Goal: Task Accomplishment & Management: Manage account settings

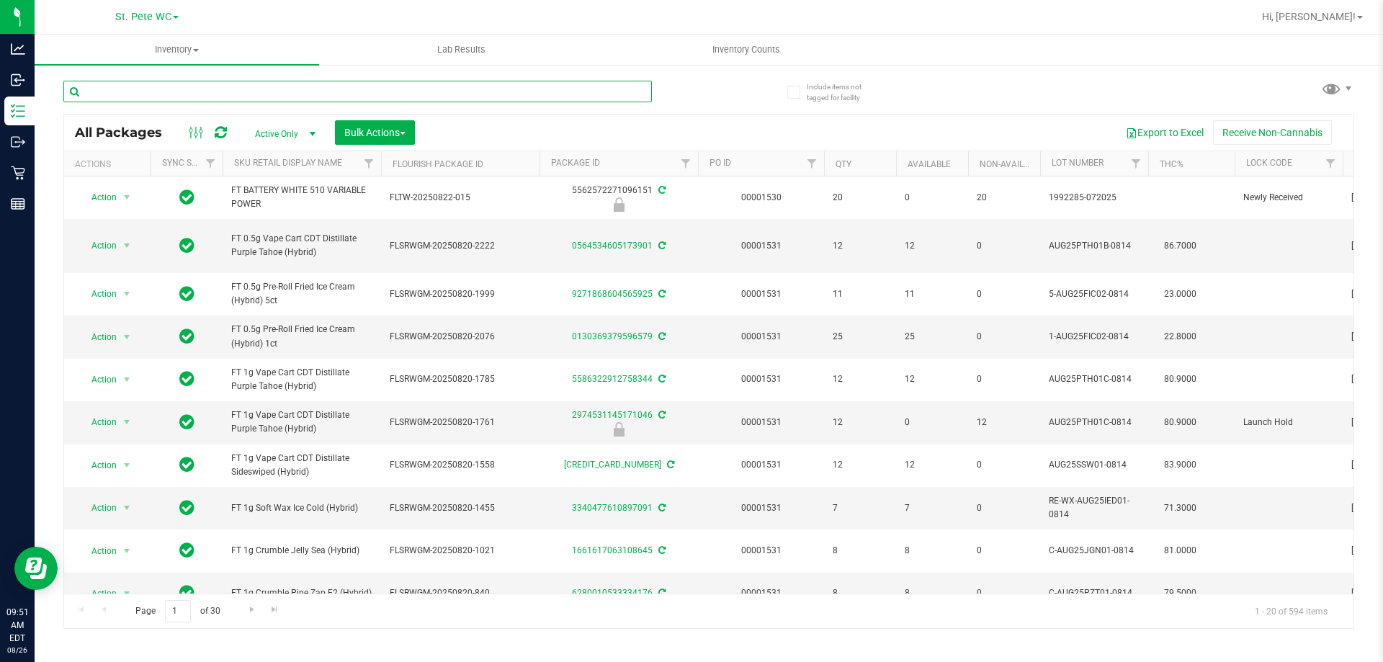
click at [135, 94] on input "text" at bounding box center [357, 92] width 589 height 22
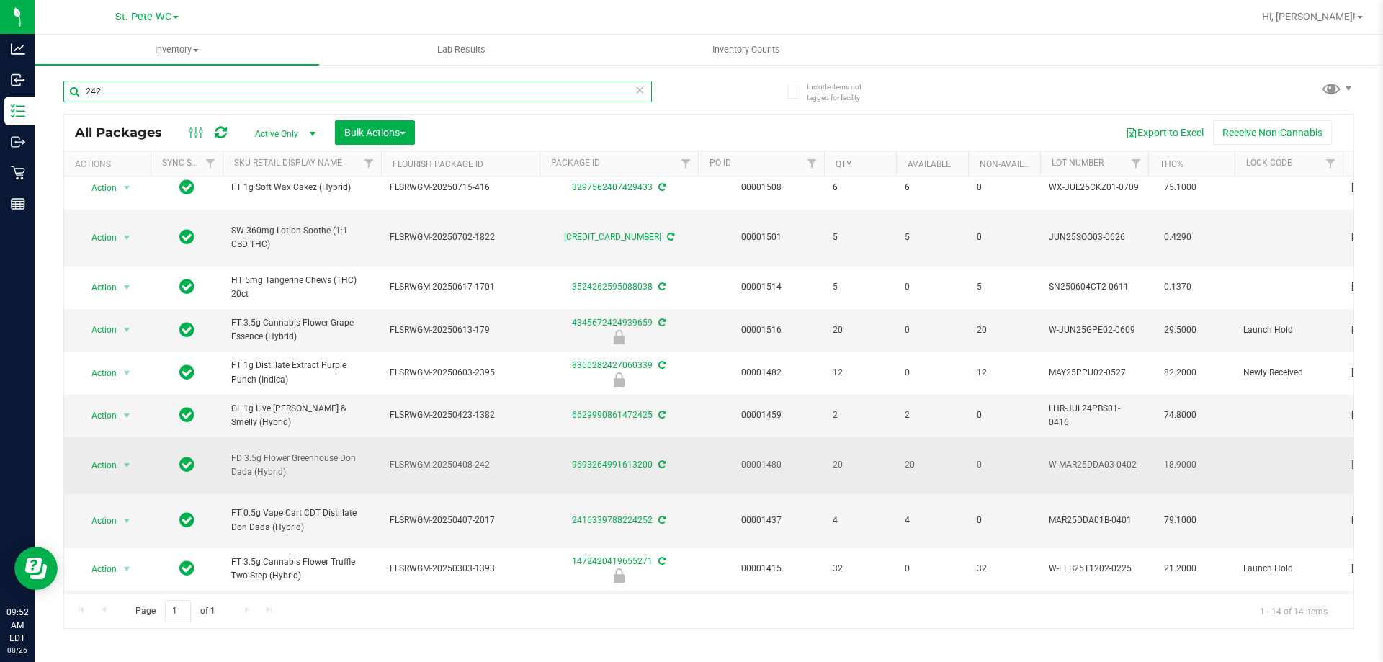
scroll to position [201, 0]
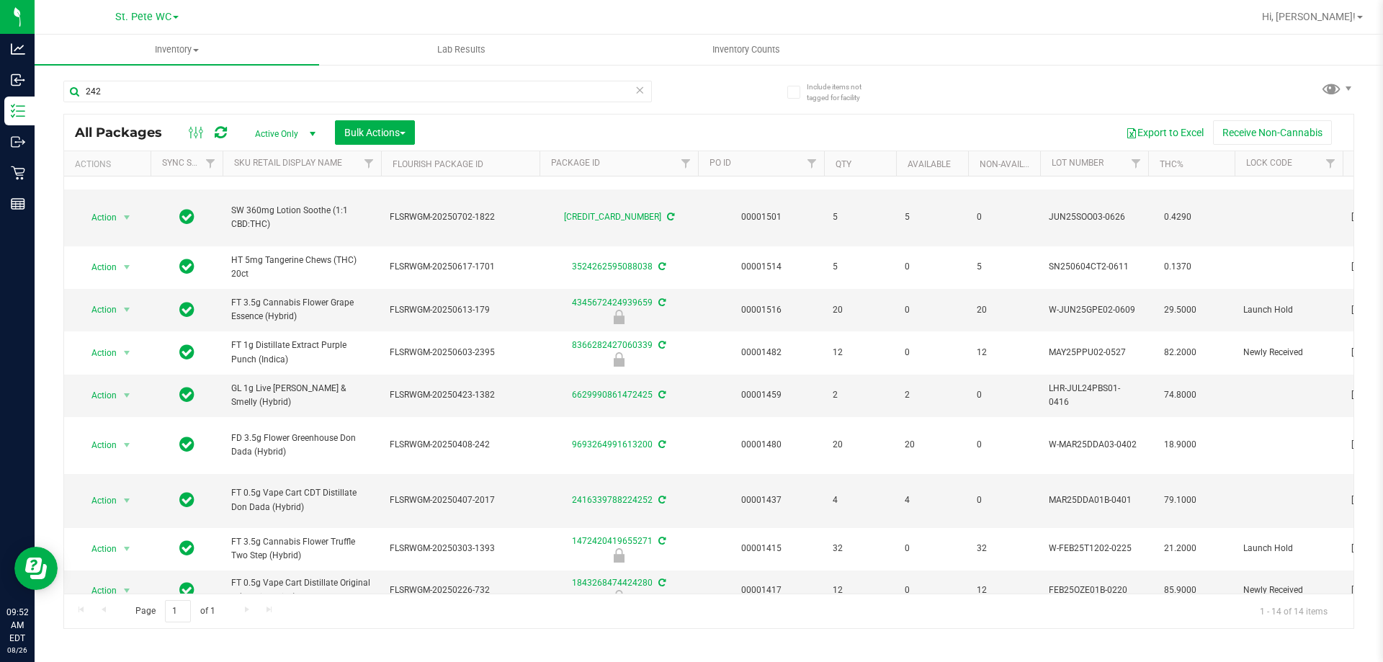
click at [165, 79] on div "242" at bounding box center [385, 91] width 645 height 46
click at [163, 86] on input "242" at bounding box center [357, 92] width 589 height 22
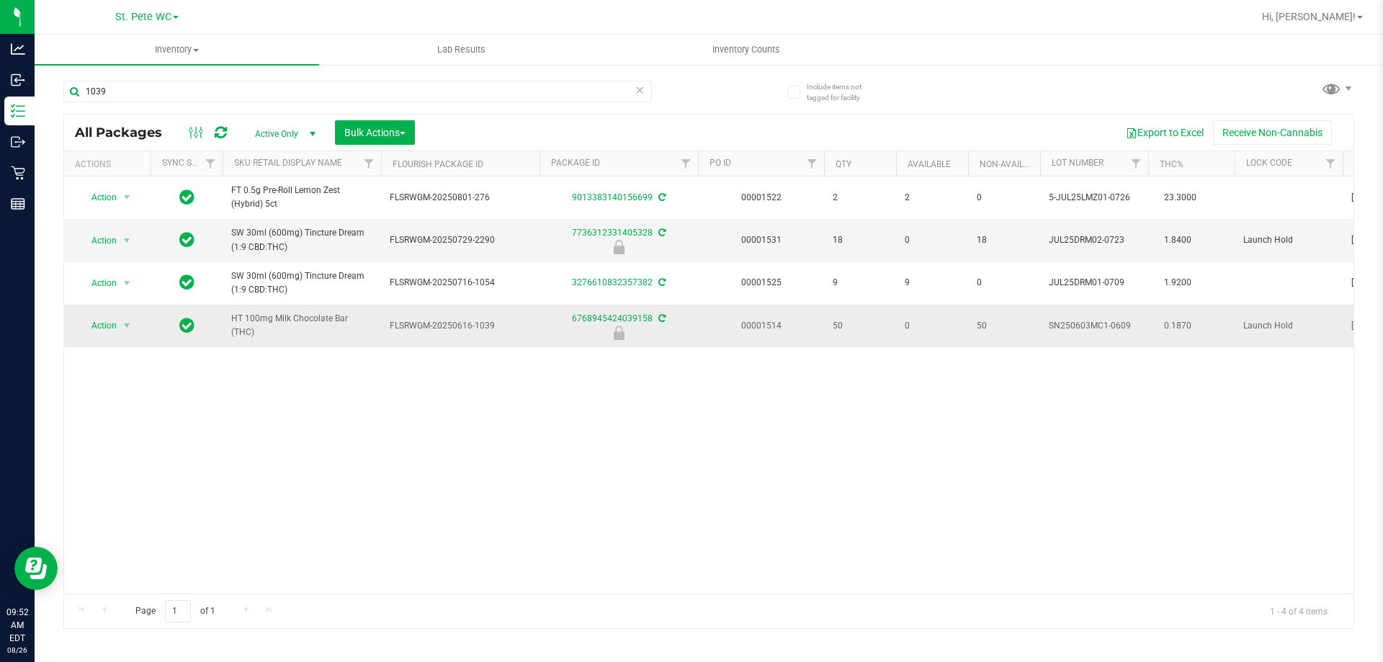
click at [287, 325] on span "HT 100mg Milk Chocolate Bar (THC)" at bounding box center [301, 325] width 141 height 27
copy tr "HT 100mg Milk Chocolate Bar (THC)"
click at [257, 112] on div "1039" at bounding box center [357, 97] width 589 height 33
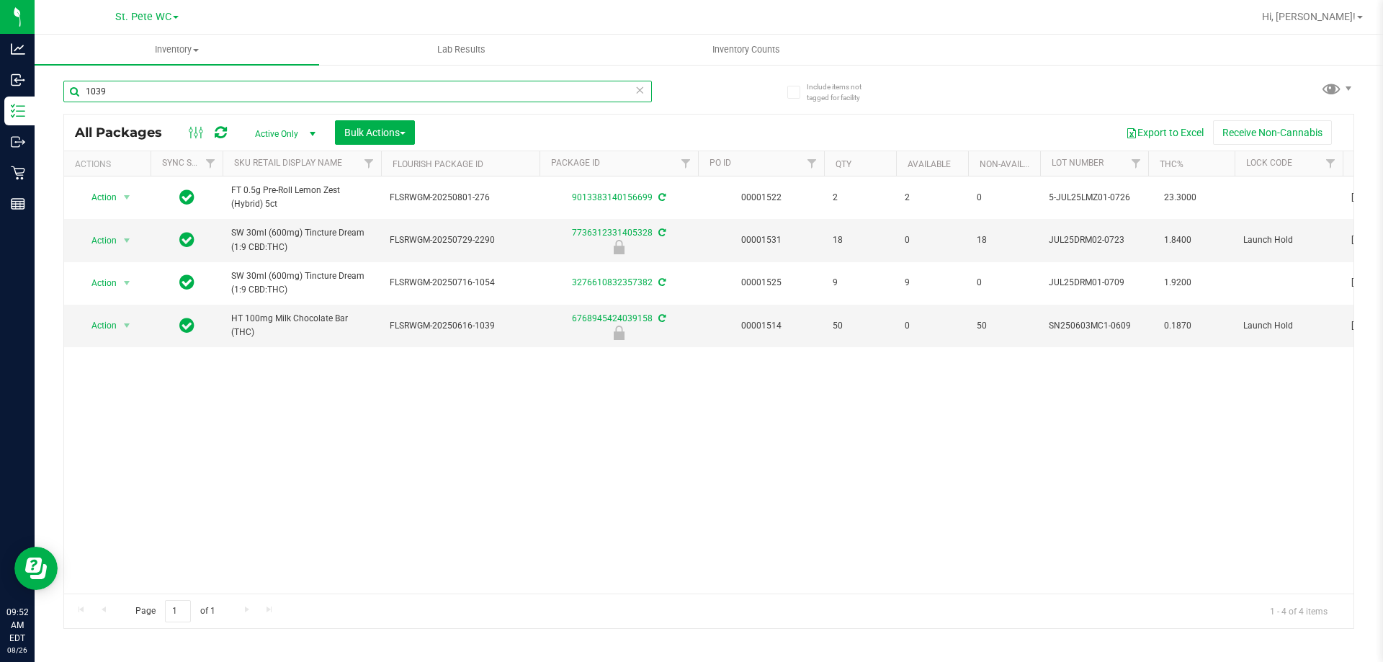
click at [257, 99] on input "1039" at bounding box center [357, 92] width 589 height 22
paste input "HT 100mg Milk Chocolate Bar (THC)"
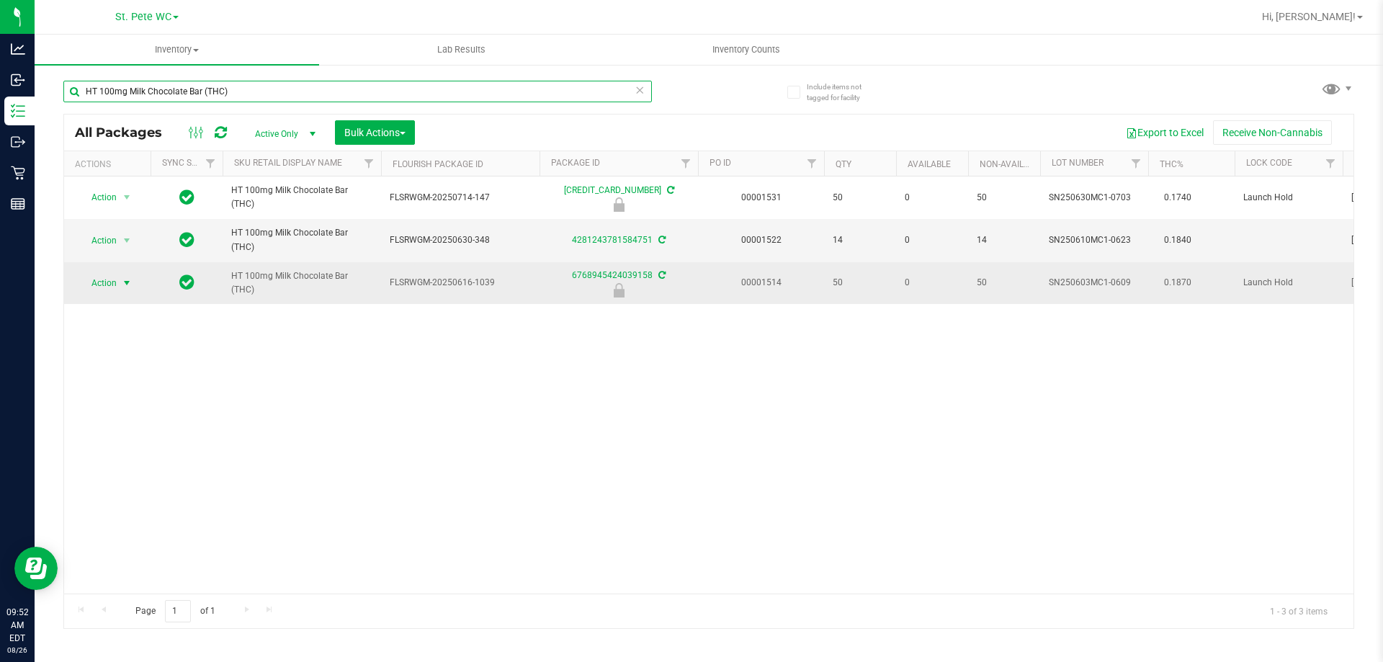
type input "HT 100mg Milk Chocolate Bar (THC)"
click at [110, 282] on span "Action" at bounding box center [98, 283] width 39 height 20
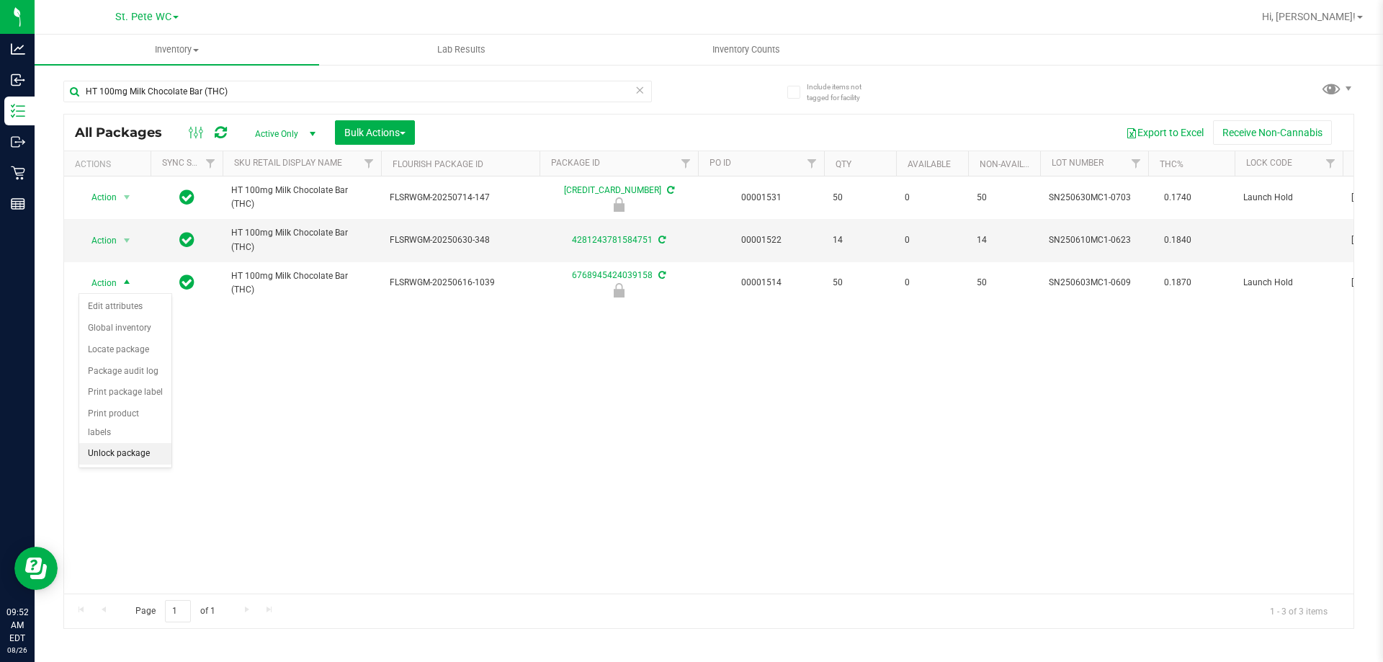
click at [116, 443] on li "Unlock package" at bounding box center [125, 454] width 92 height 22
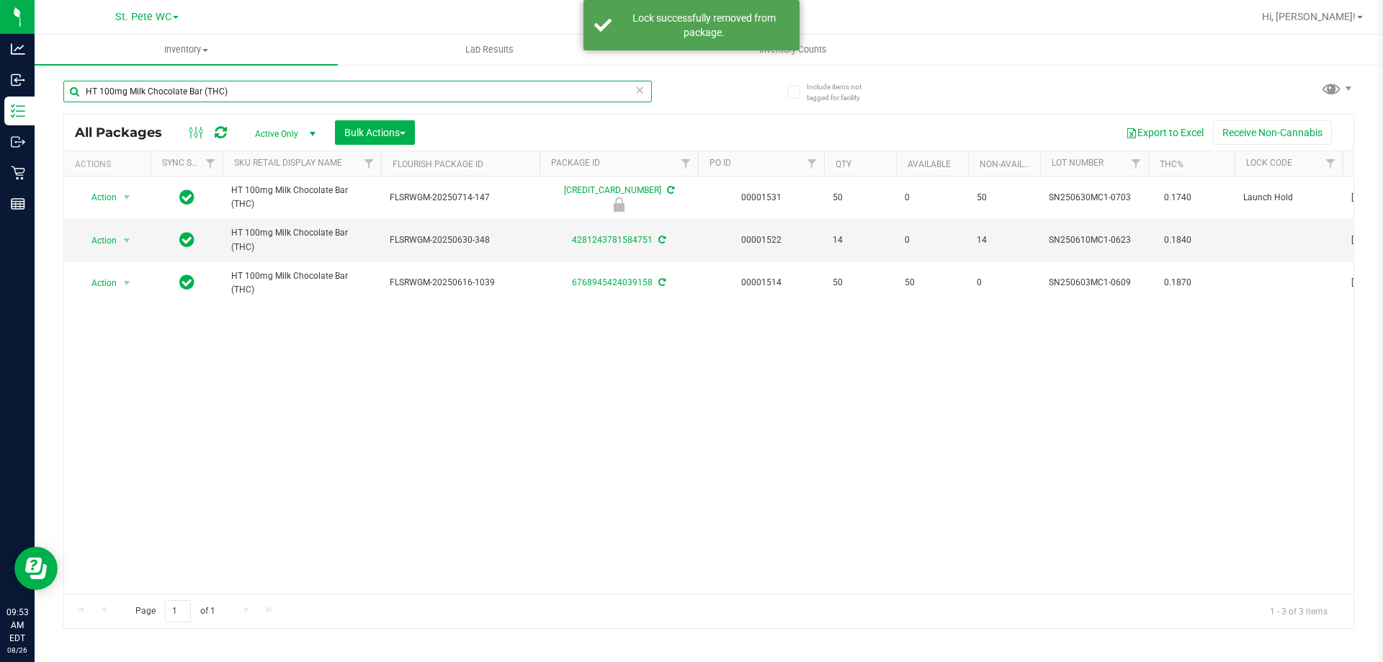
click at [332, 88] on input "HT 100mg Milk Chocolate Bar (THC)" at bounding box center [357, 92] width 589 height 22
click at [332, 89] on input "HT 100mg Milk Chocolate Bar (THC)" at bounding box center [357, 92] width 589 height 22
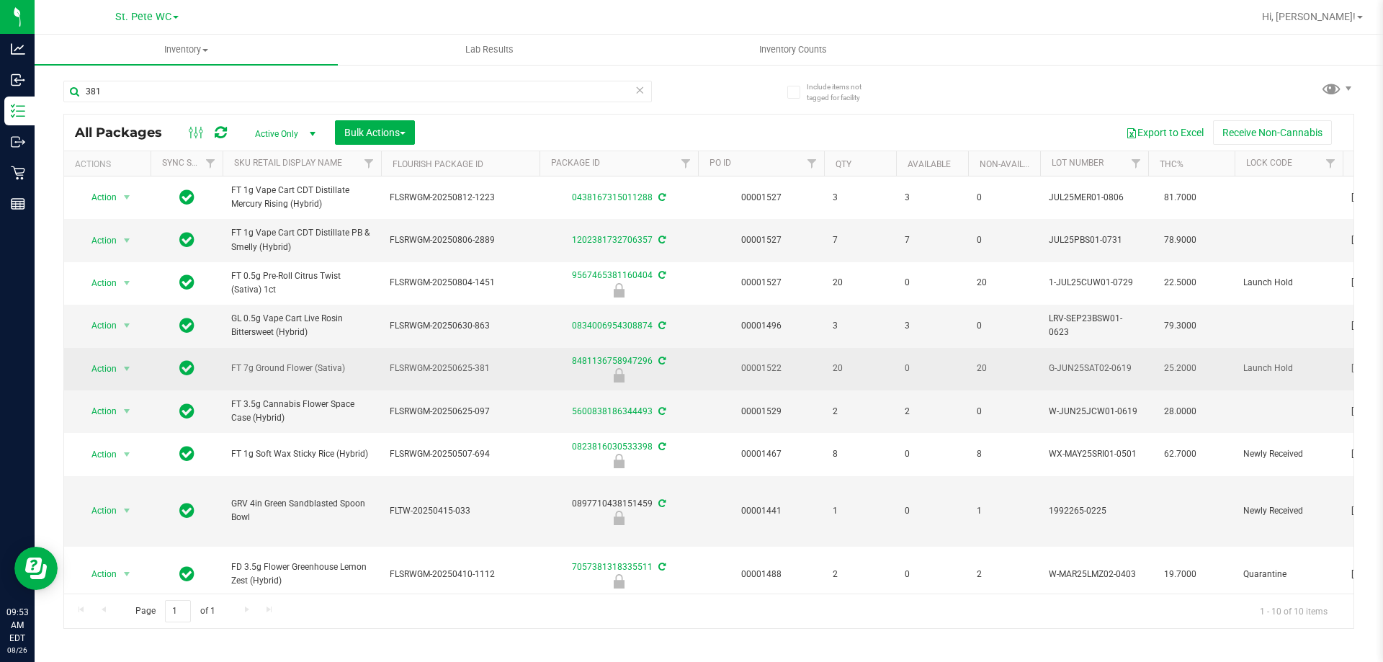
click at [303, 375] on span "FT 7g Ground Flower (Sativa)" at bounding box center [301, 369] width 141 height 14
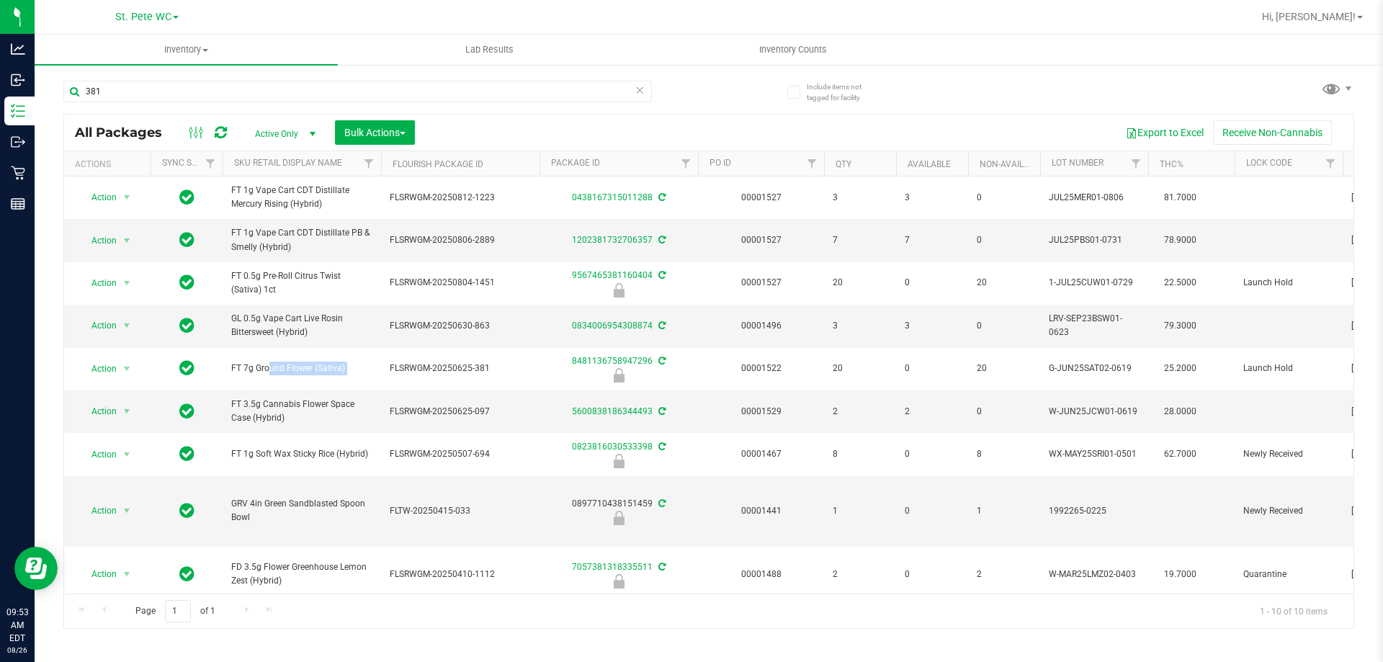
copy tr "FT 7g Ground Flower (Sativa)"
click at [326, 108] on div "381" at bounding box center [357, 97] width 589 height 33
click at [328, 88] on input "381" at bounding box center [357, 92] width 589 height 22
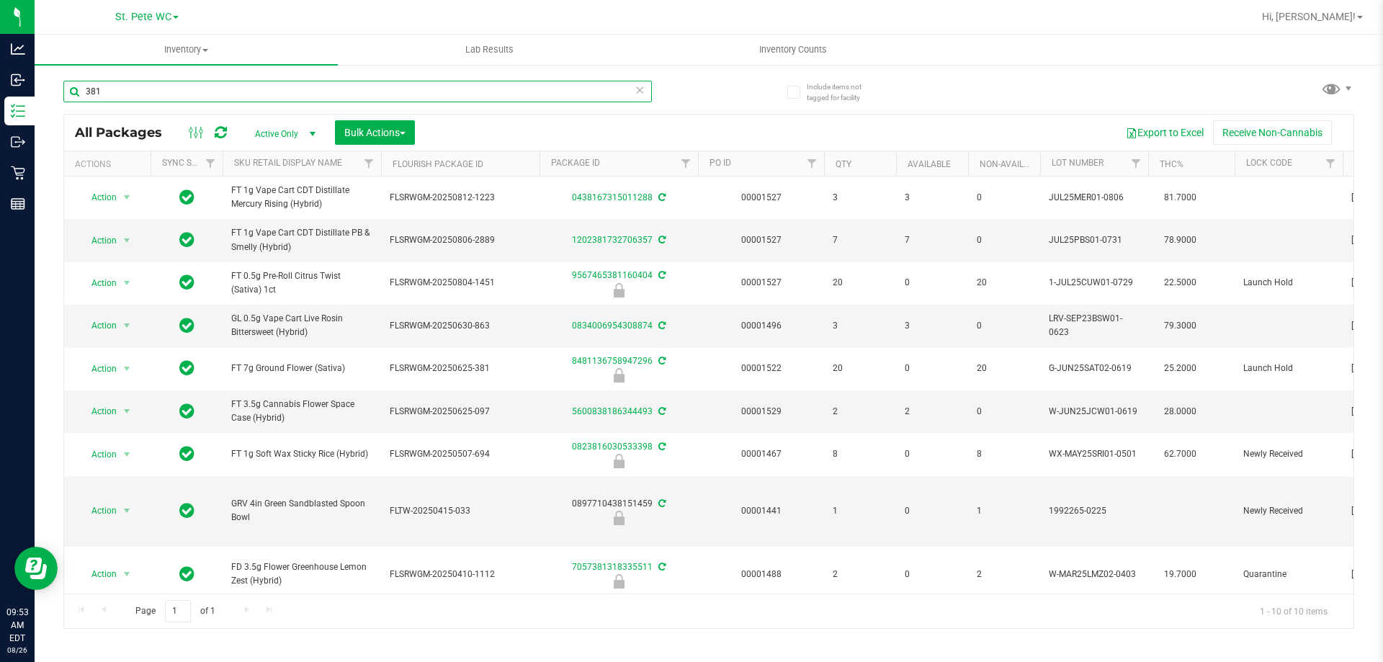
paste input "FT 7g Ground Flower (Sativa)"
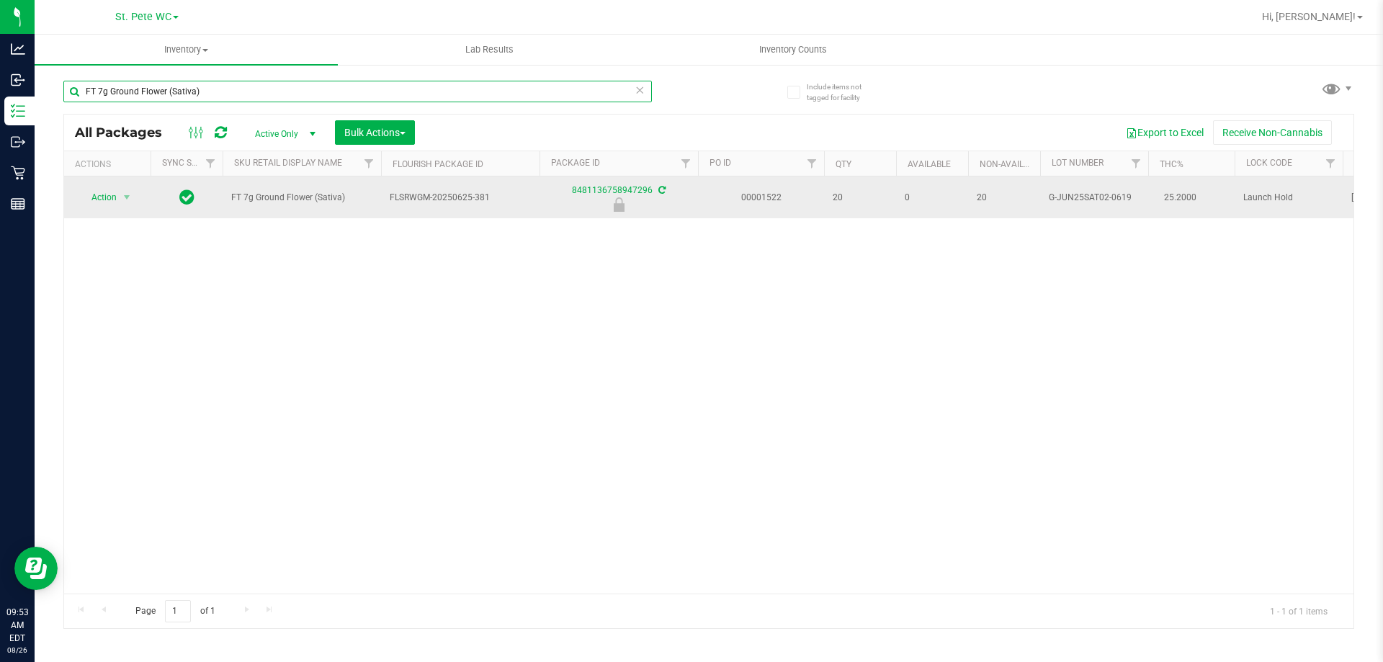
type input "FT 7g Ground Flower (Sativa)"
click at [104, 184] on td "Action Action Edit attributes Global inventory Locate package Package audit log…" at bounding box center [107, 197] width 86 height 42
click at [106, 195] on span "Action" at bounding box center [98, 197] width 39 height 20
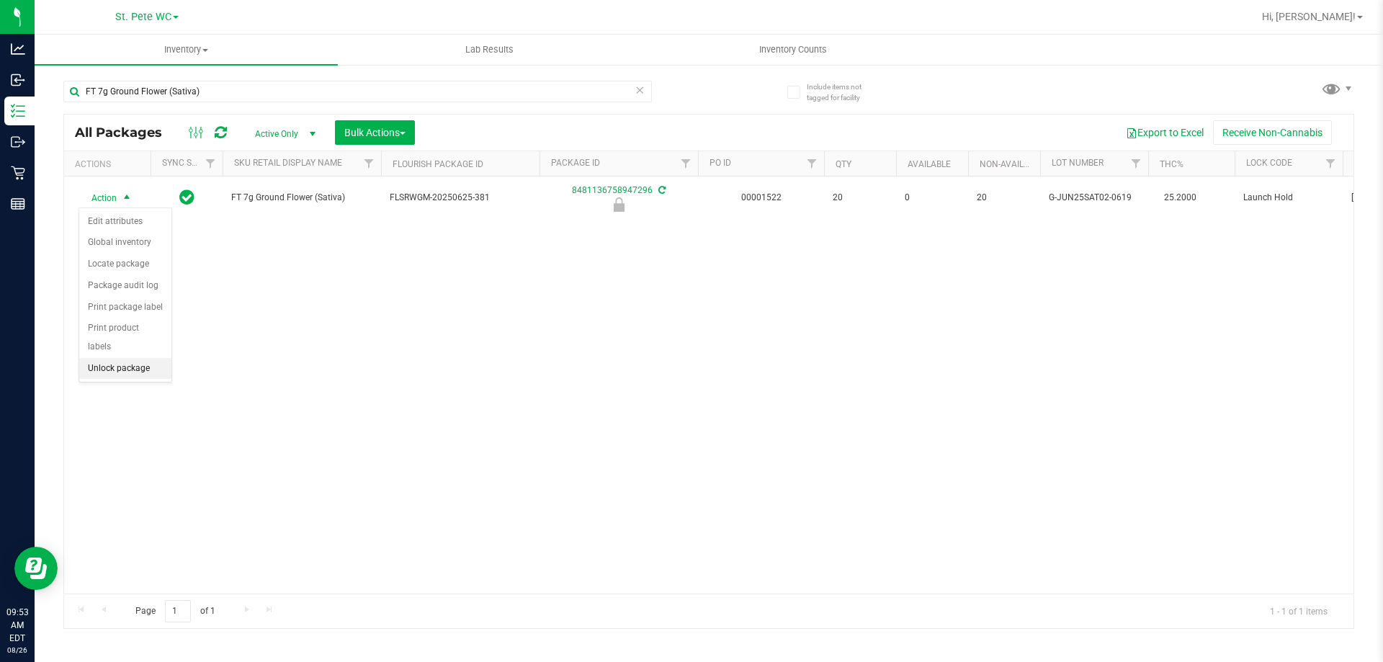
click at [132, 358] on li "Unlock package" at bounding box center [125, 369] width 92 height 22
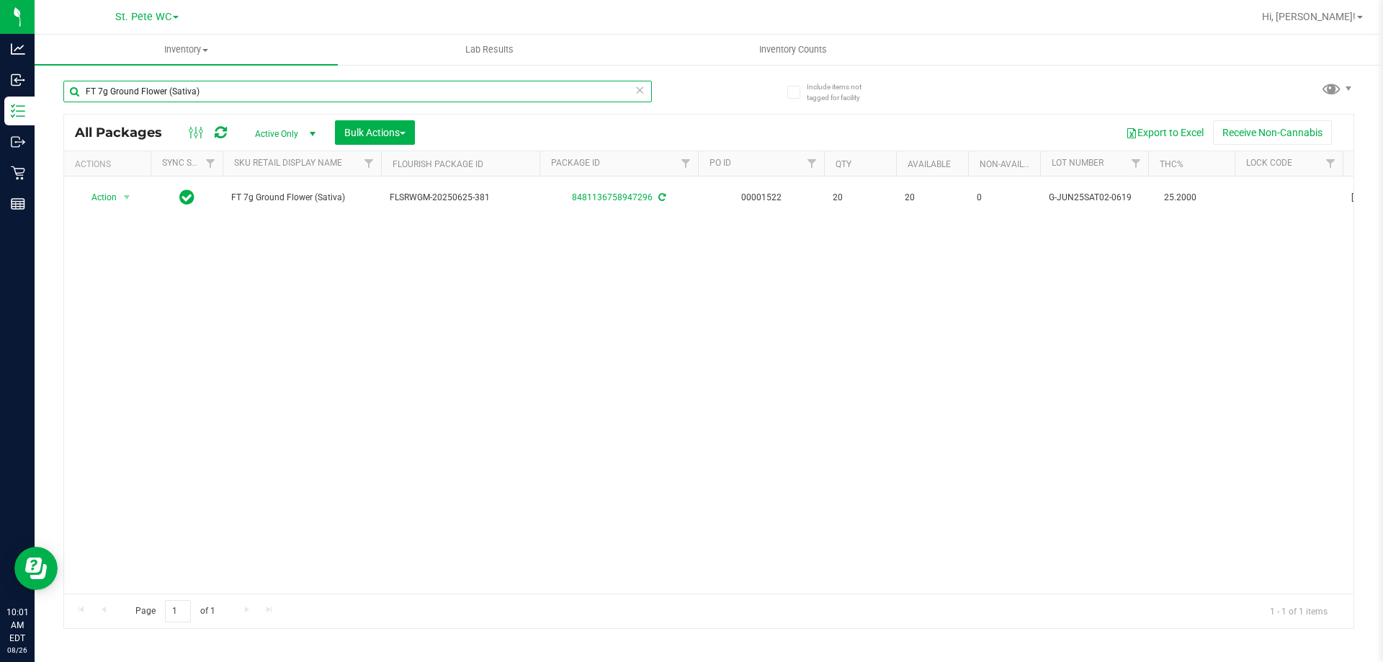
click at [163, 97] on input "FT 7g Ground Flower (Sativa)" at bounding box center [357, 92] width 589 height 22
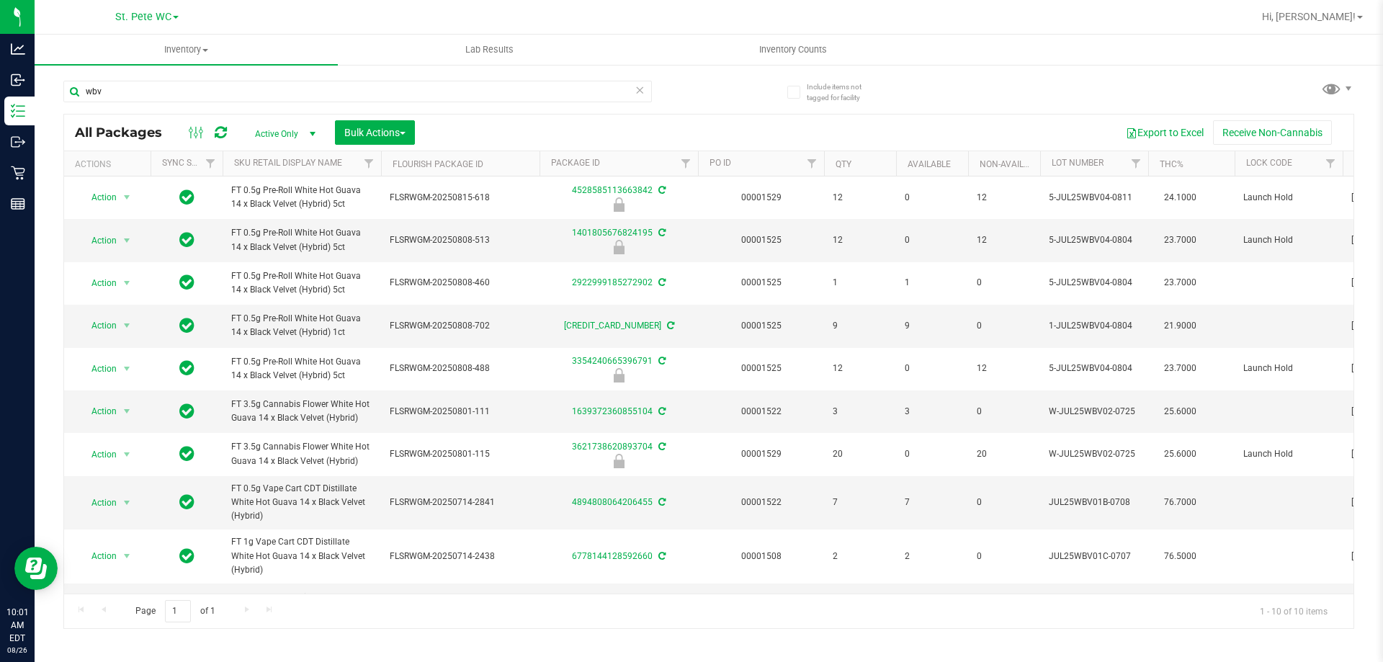
click at [307, 243] on span "FT 0.5g Pre-Roll White Hot Guava 14 x Black Velvet (Hybrid) 5ct" at bounding box center [301, 239] width 141 height 27
copy tr "FT 0.5g Pre-Roll White Hot Guava 14 x Black Velvet (Hybrid) 5ct"
click at [317, 97] on input "wbv" at bounding box center [357, 92] width 589 height 22
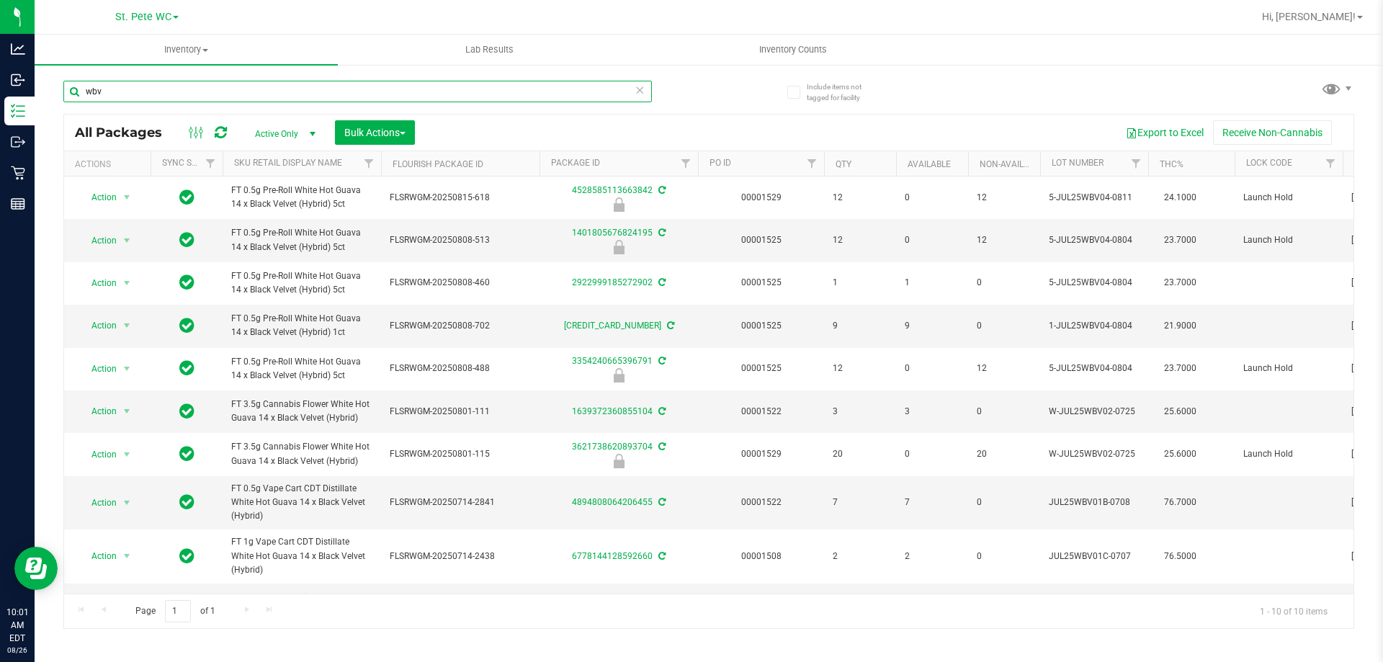
click at [317, 97] on input "wbv" at bounding box center [357, 92] width 589 height 22
paste input "FT 0.5g Pre-Roll White Hot Guava 14 x Black Velvet (Hybrid) 5ct"
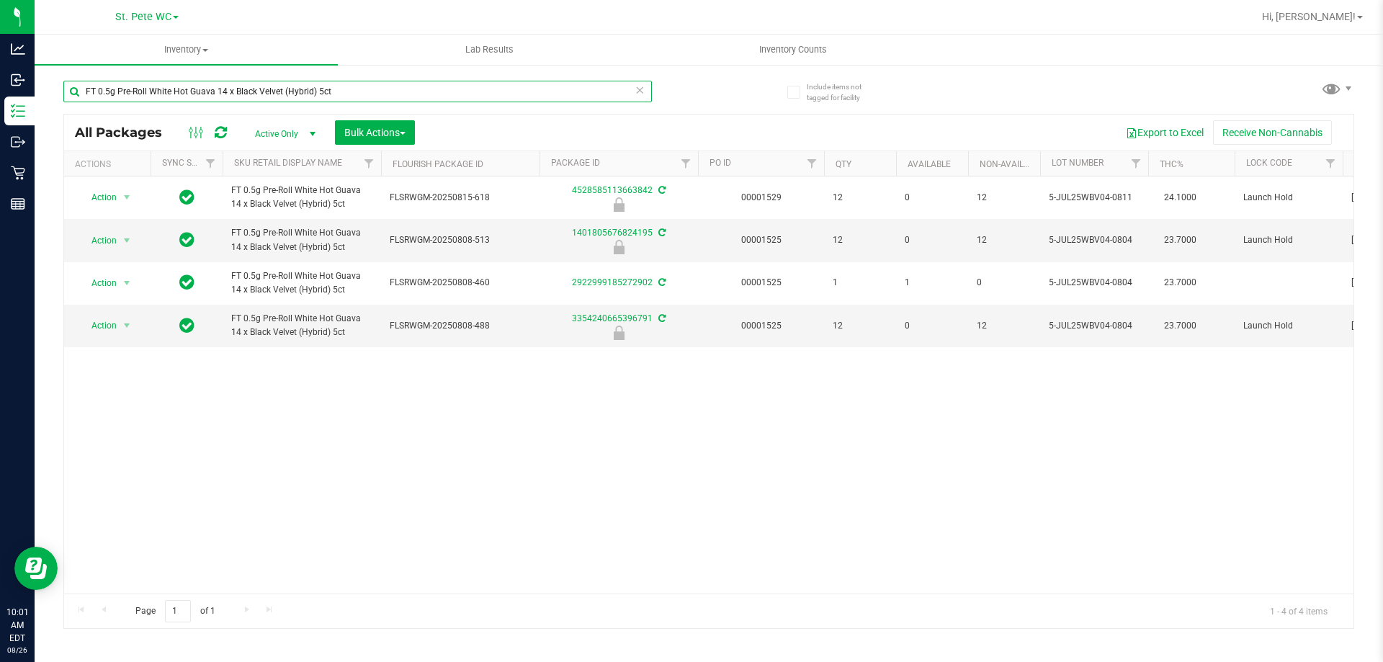
type input "FT 0.5g Pre-Roll White Hot Guava 14 x Black Velvet (Hybrid) 5ct"
click at [475, 482] on div "Action Action Edit attributes Global inventory Locate package Package audit log…" at bounding box center [708, 384] width 1289 height 417
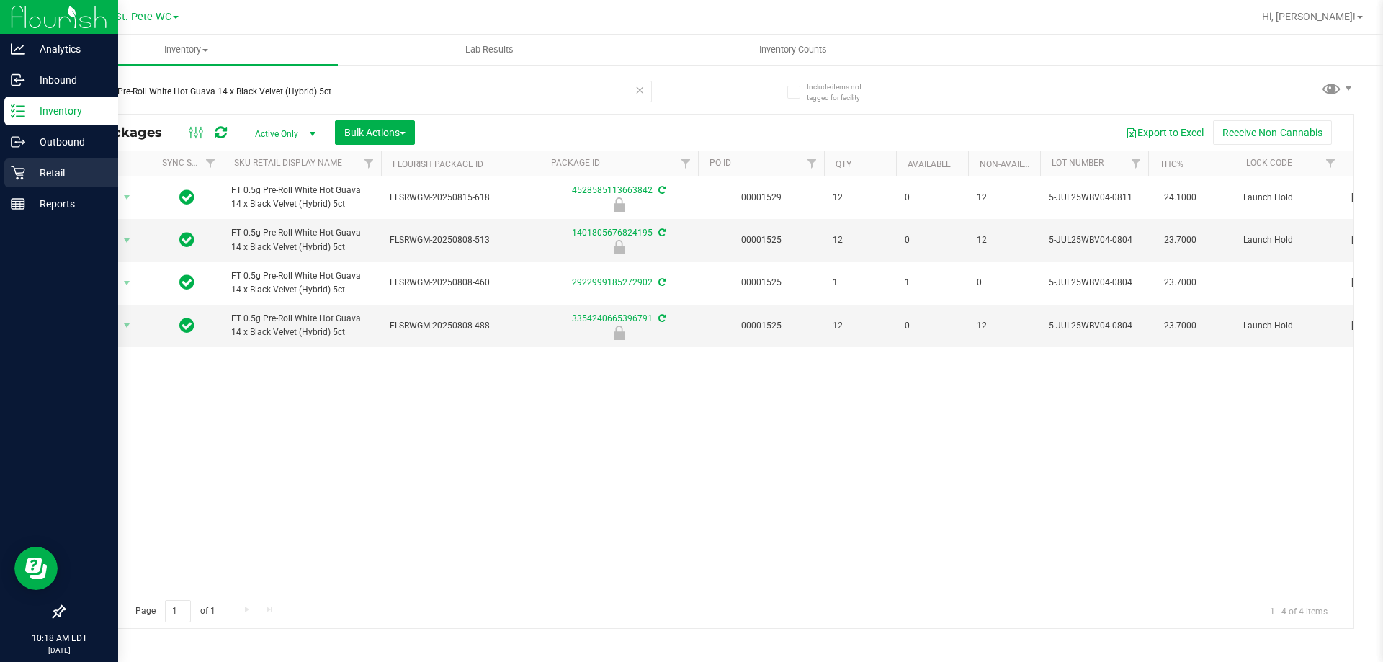
click at [24, 160] on div "Retail" at bounding box center [61, 172] width 114 height 29
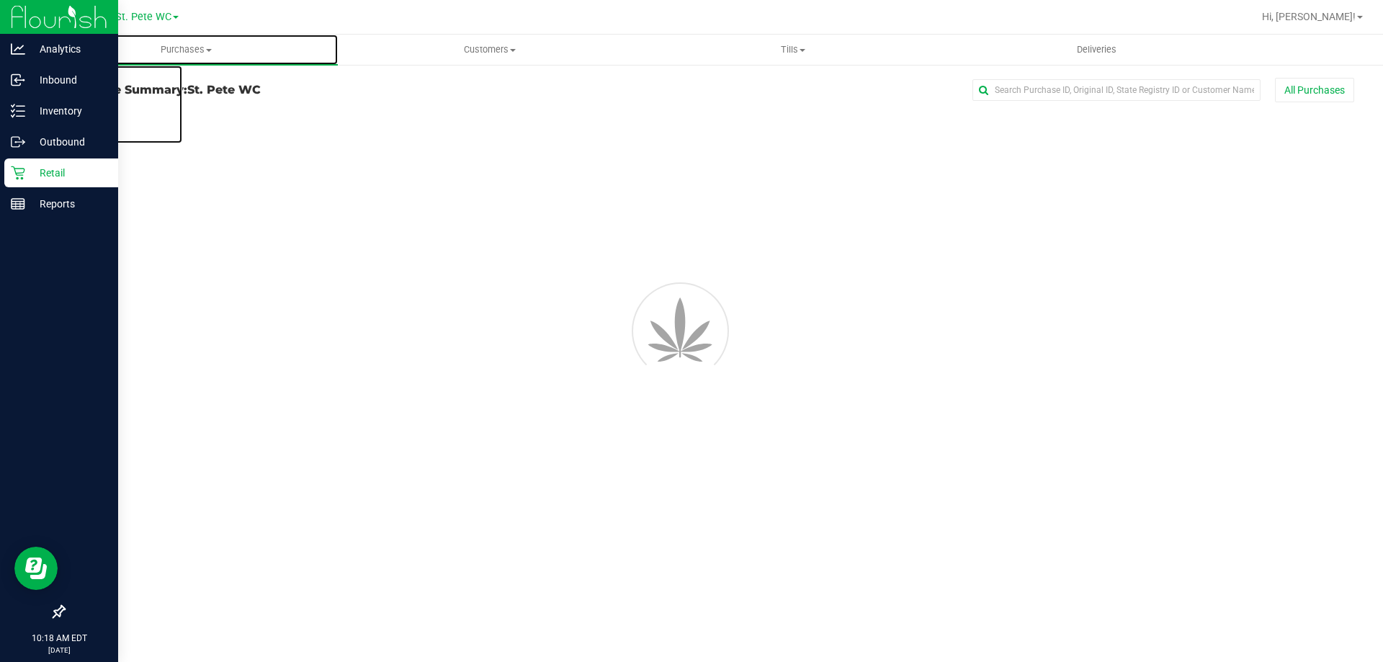
click at [187, 50] on span "Purchases" at bounding box center [186, 49] width 303 height 13
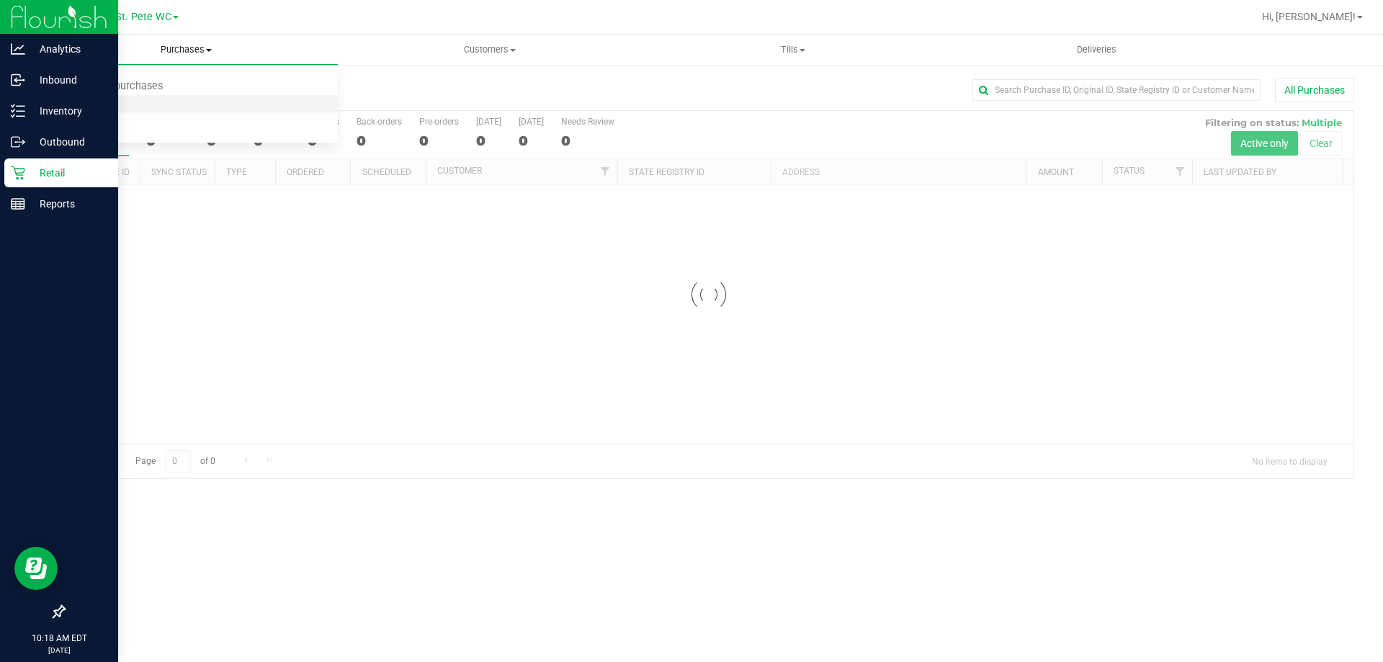
click at [172, 96] on li "Fulfillment" at bounding box center [186, 104] width 303 height 17
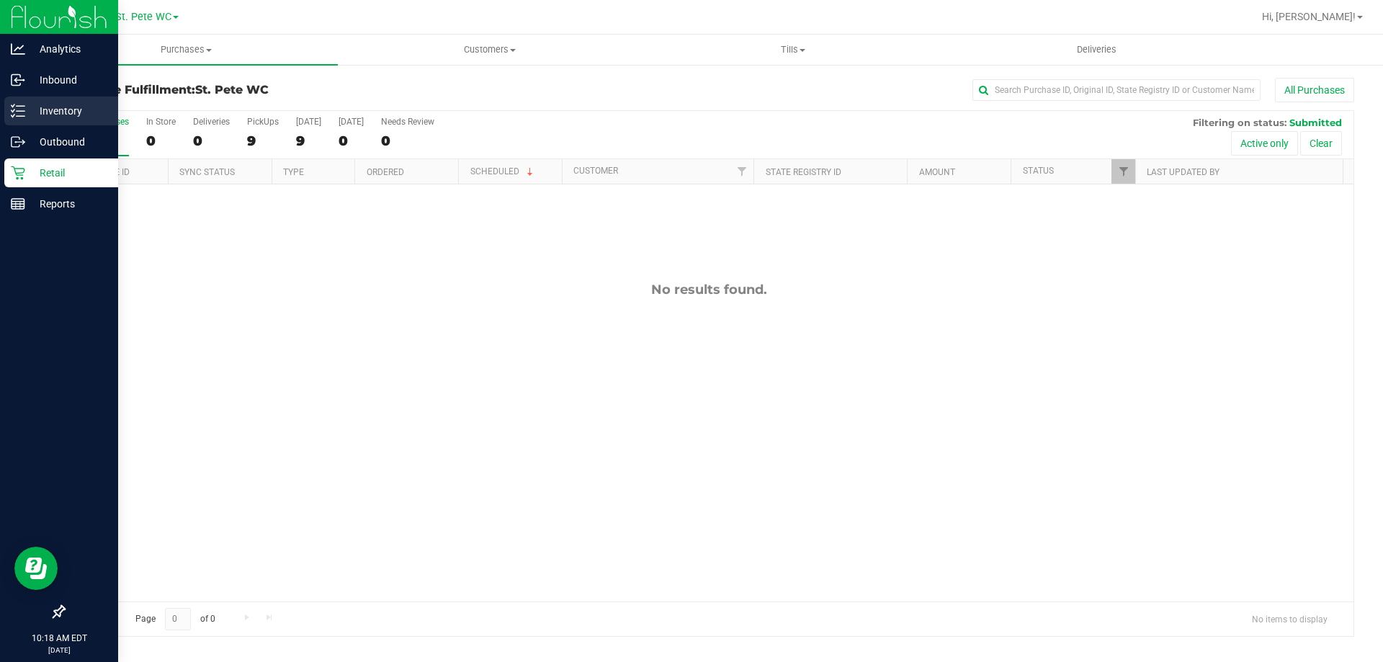
click at [28, 104] on p "Inventory" at bounding box center [68, 110] width 86 height 17
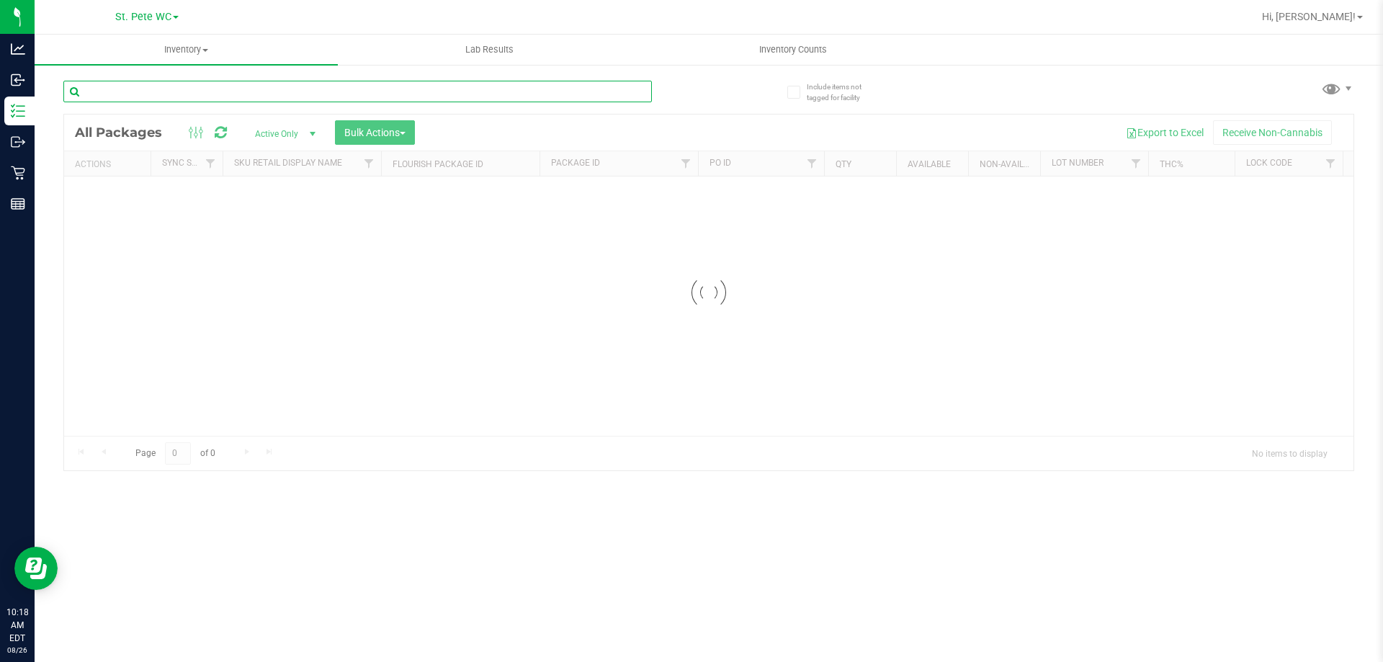
click at [228, 81] on input "text" at bounding box center [357, 92] width 589 height 22
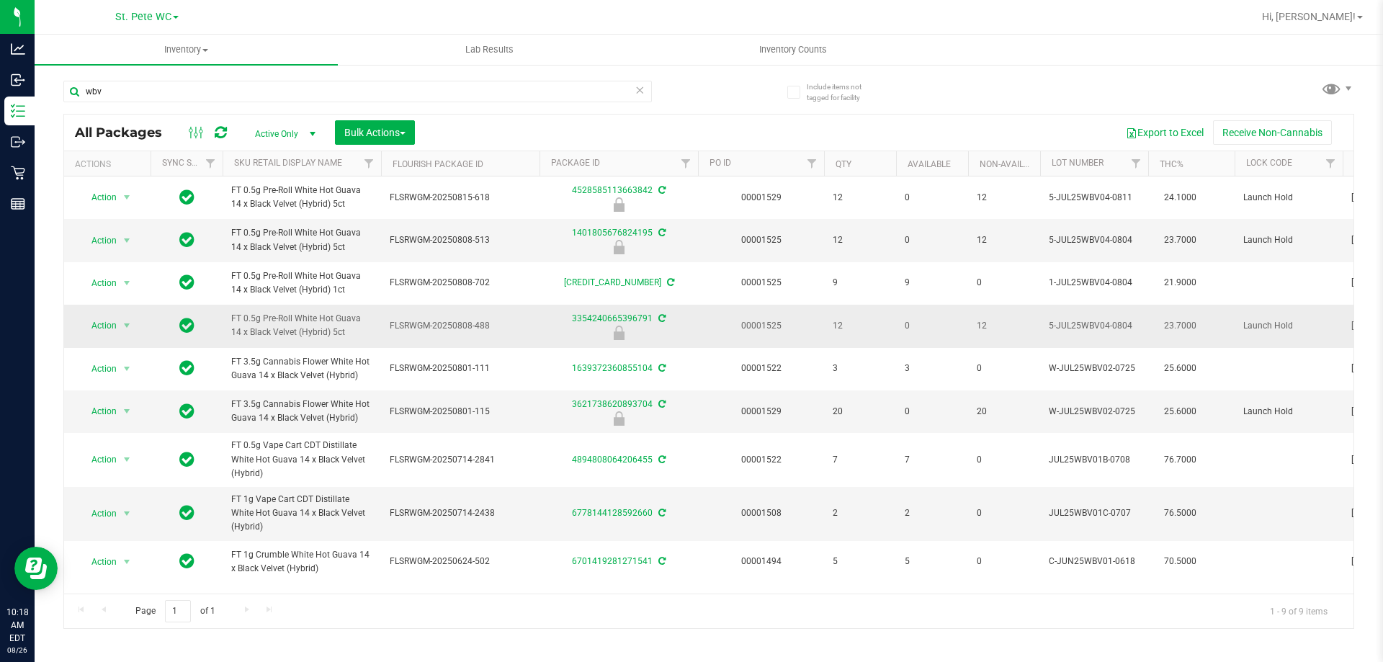
click at [305, 346] on td "FT 0.5g Pre-Roll White Hot Guava 14 x Black Velvet (Hybrid) 5ct" at bounding box center [302, 326] width 158 height 43
copy tr "FT 0.5g Pre-Roll White Hot Guava 14 x Black Velvet (Hybrid) 5ct"
click at [334, 96] on input "wbv" at bounding box center [357, 92] width 589 height 22
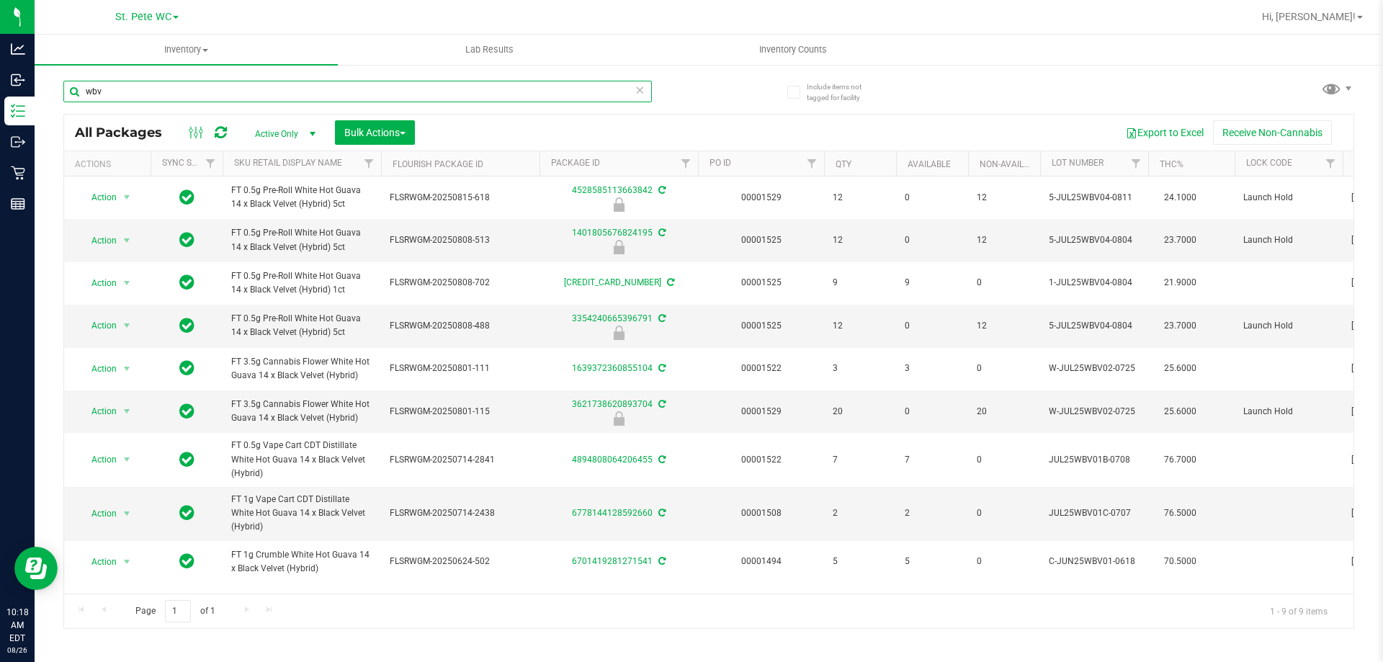
click at [334, 96] on input "wbv" at bounding box center [357, 92] width 589 height 22
paste input "FT 0.5g Pre-Roll White Hot Guava 14 x Black Velvet (Hybrid) 5ct"
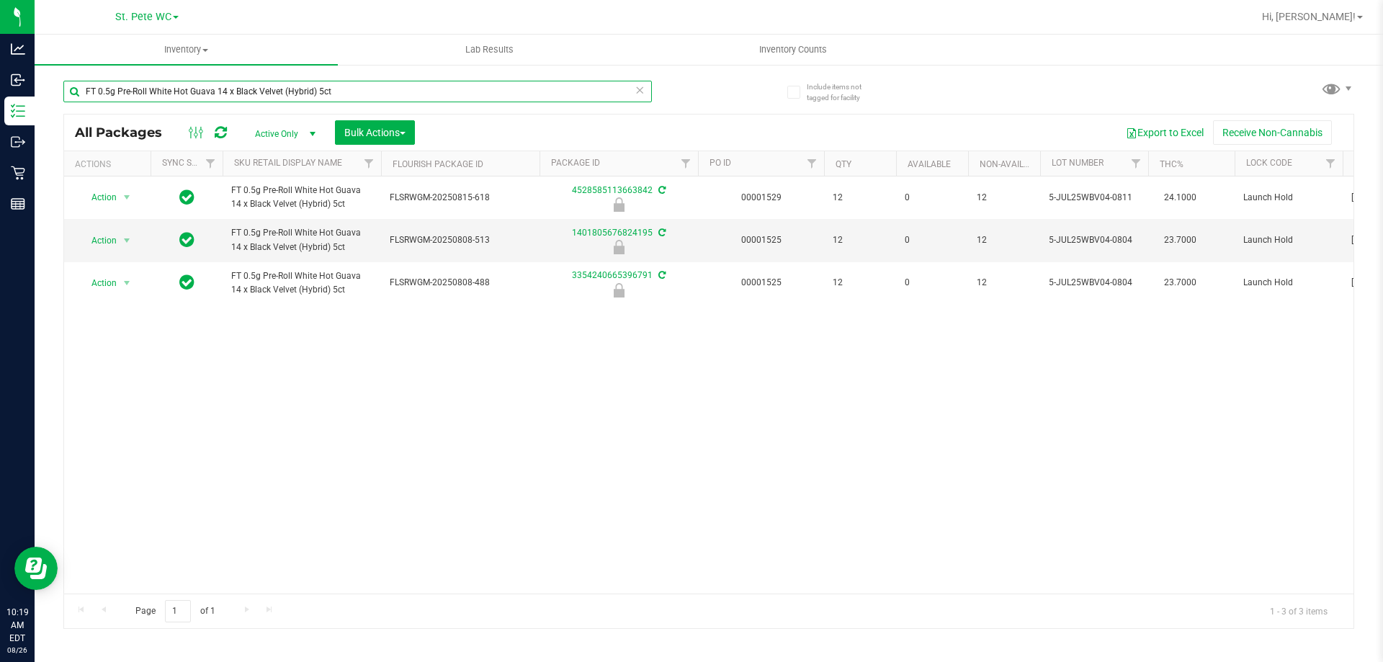
type input "FT 0.5g Pre-Roll White Hot Guava 14 x Black Velvet (Hybrid) 5ct"
drag, startPoint x: 625, startPoint y: 447, endPoint x: 164, endPoint y: 348, distance: 471.6
click at [625, 446] on div "Action Action Edit attributes Global inventory Locate package Package audit log…" at bounding box center [708, 384] width 1289 height 417
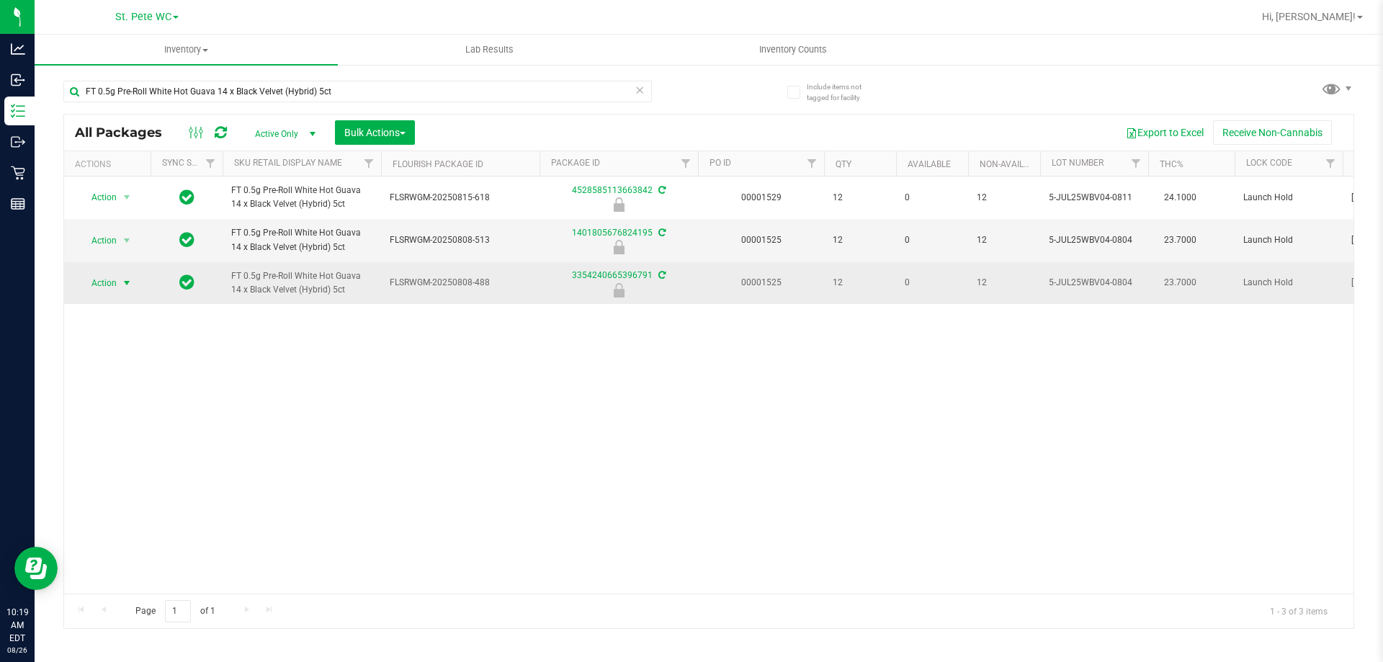
click at [122, 278] on span "select" at bounding box center [127, 283] width 12 height 12
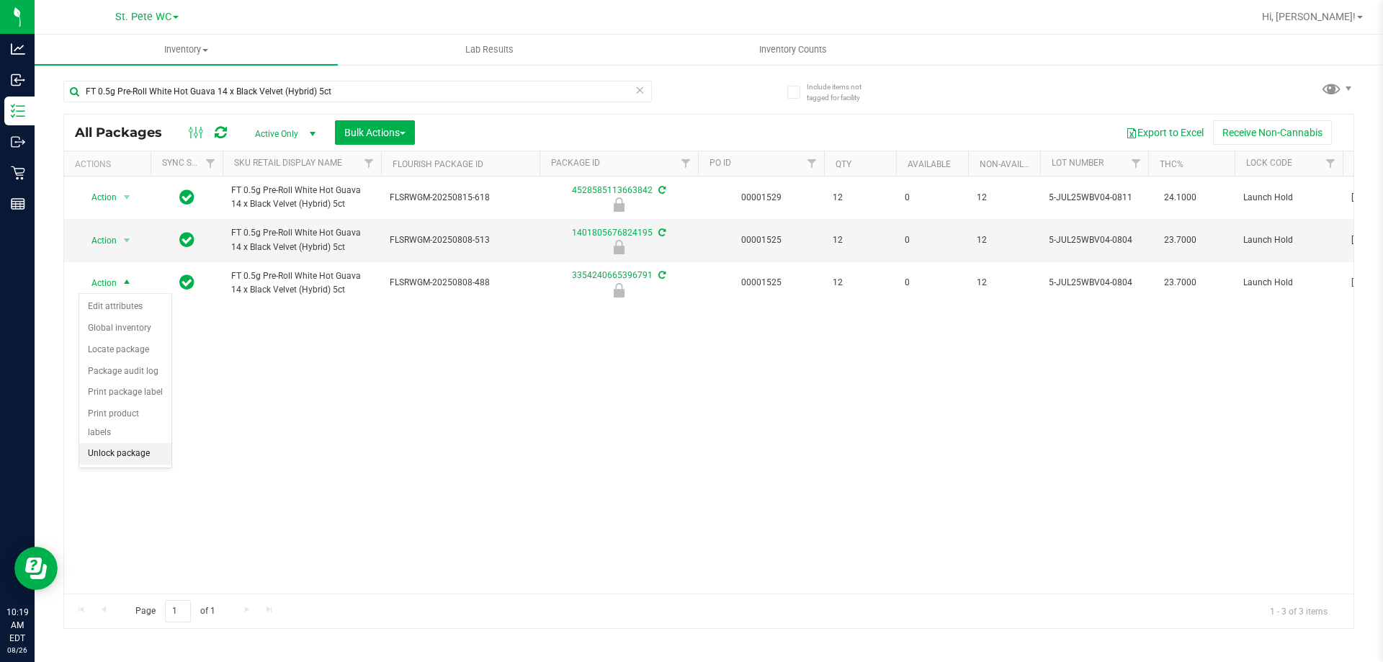
click at [127, 444] on li "Unlock package" at bounding box center [125, 454] width 92 height 22
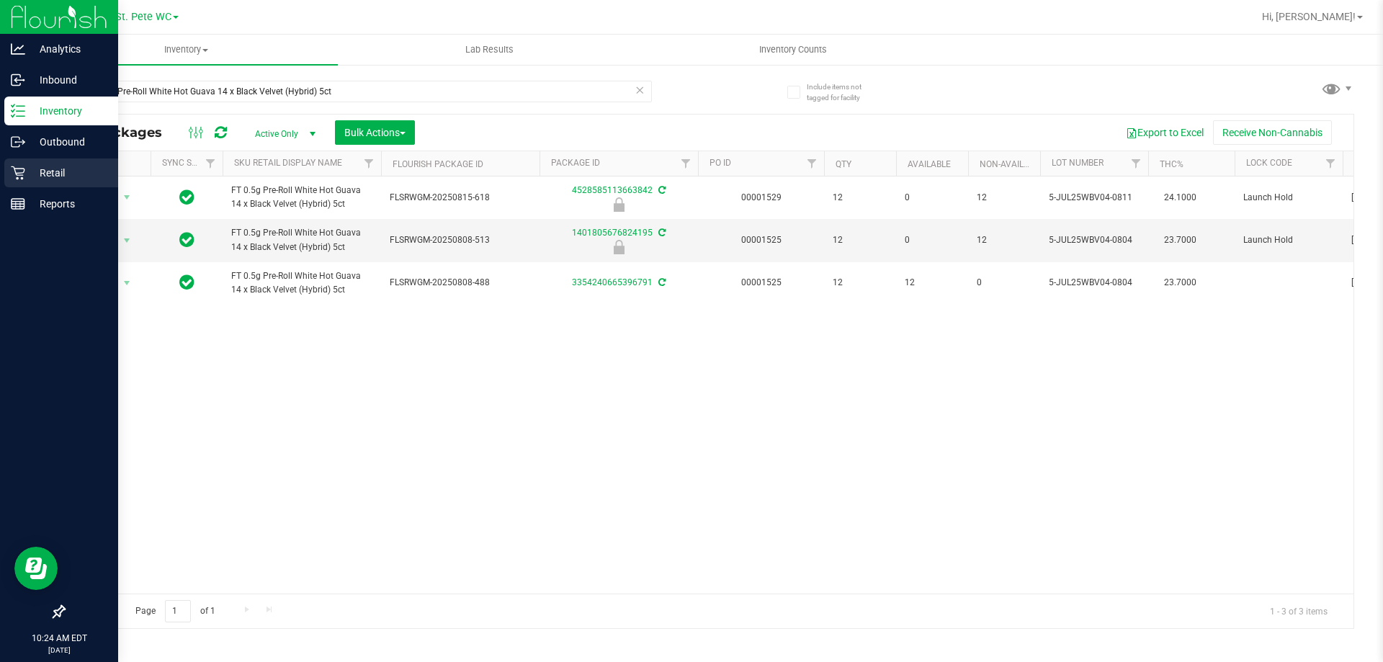
click at [18, 183] on div "Retail" at bounding box center [61, 172] width 114 height 29
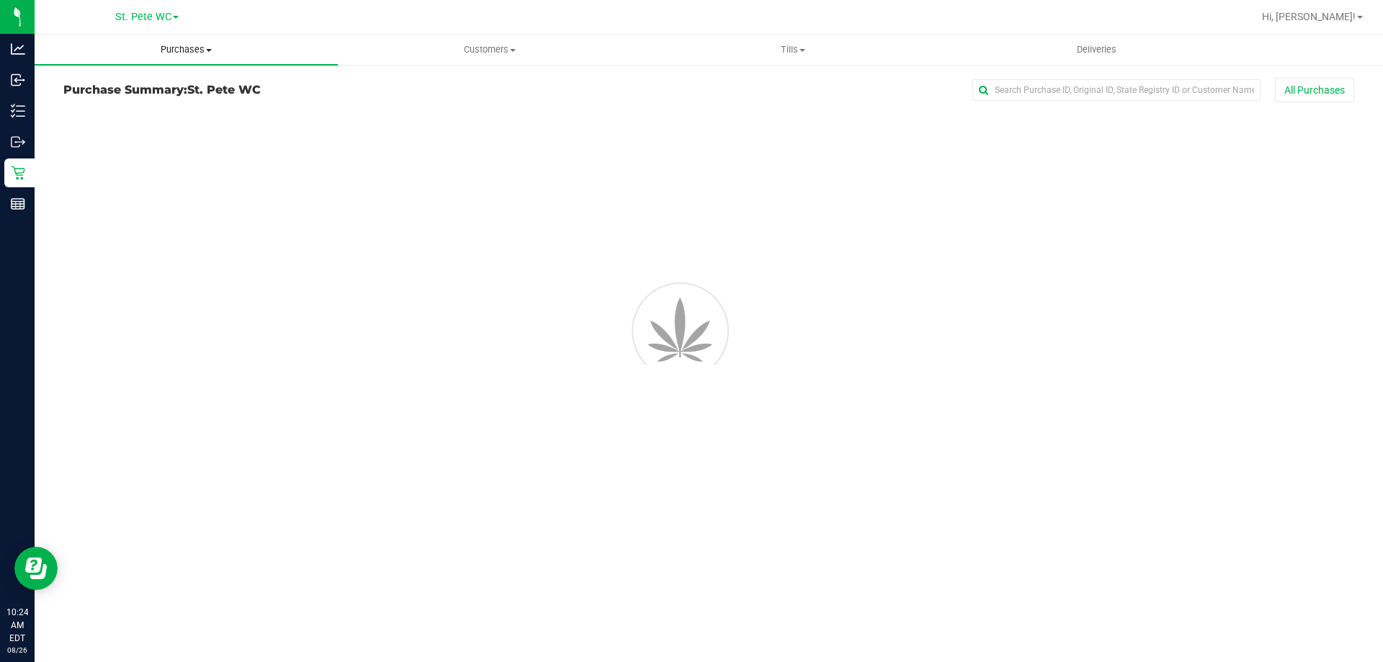
click at [158, 48] on span "Purchases" at bounding box center [186, 49] width 303 height 13
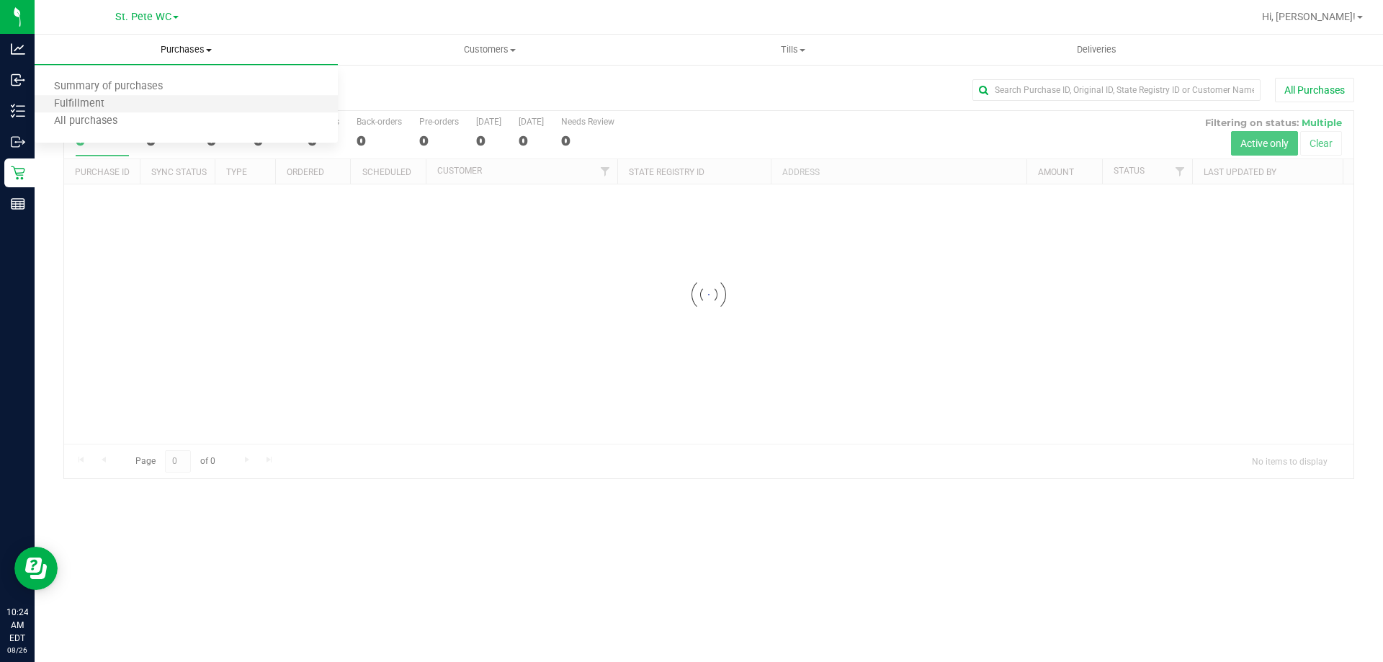
click at [140, 107] on li "Fulfillment" at bounding box center [186, 104] width 303 height 17
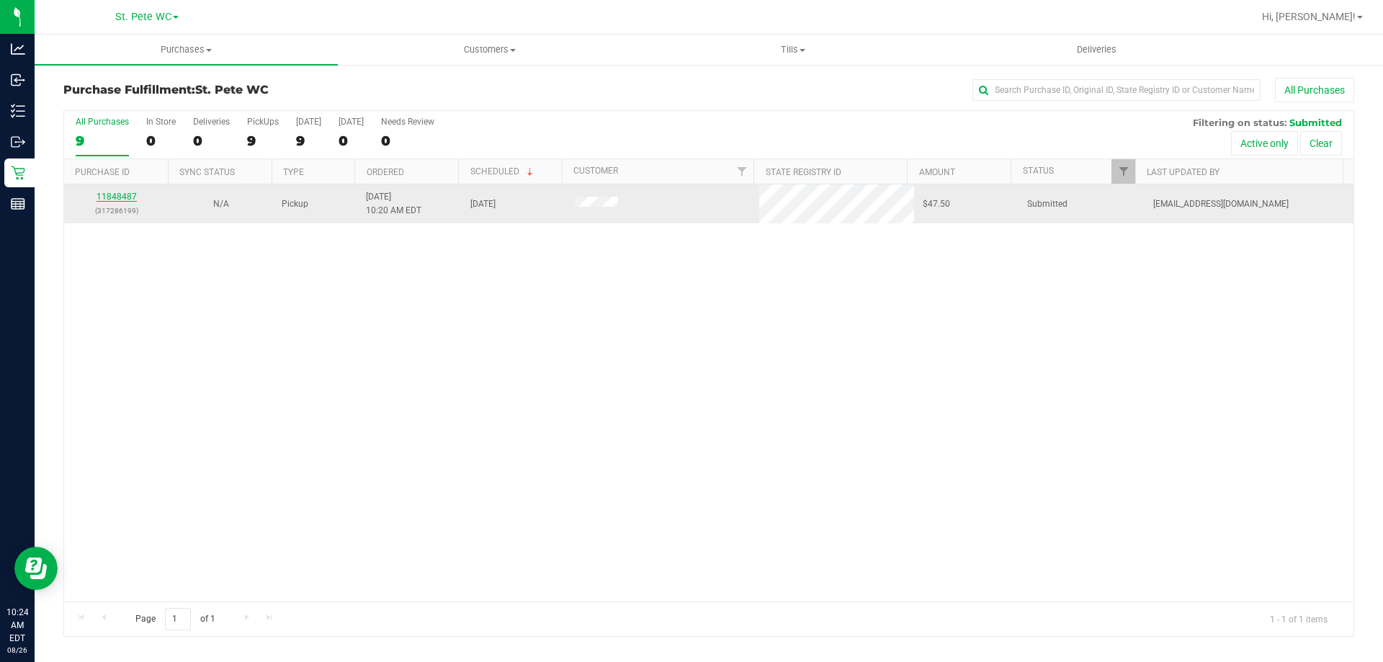
click at [125, 194] on link "11848487" at bounding box center [117, 197] width 40 height 10
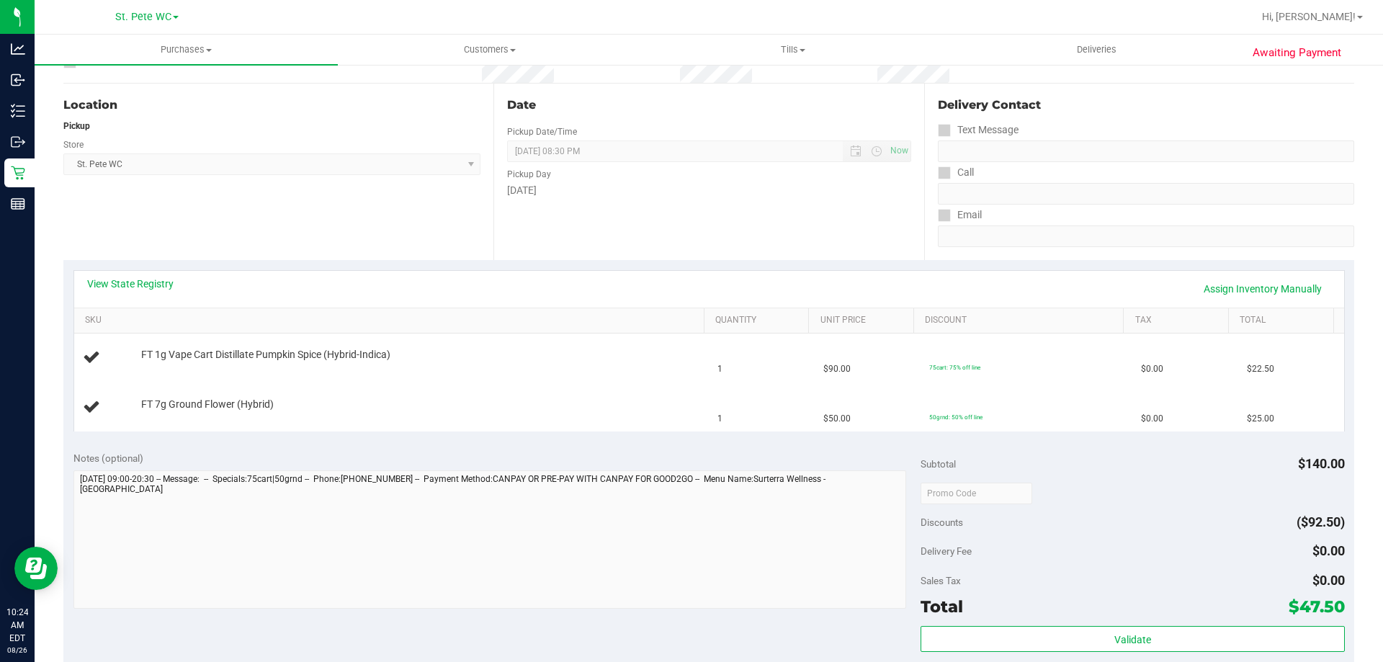
scroll to position [288, 0]
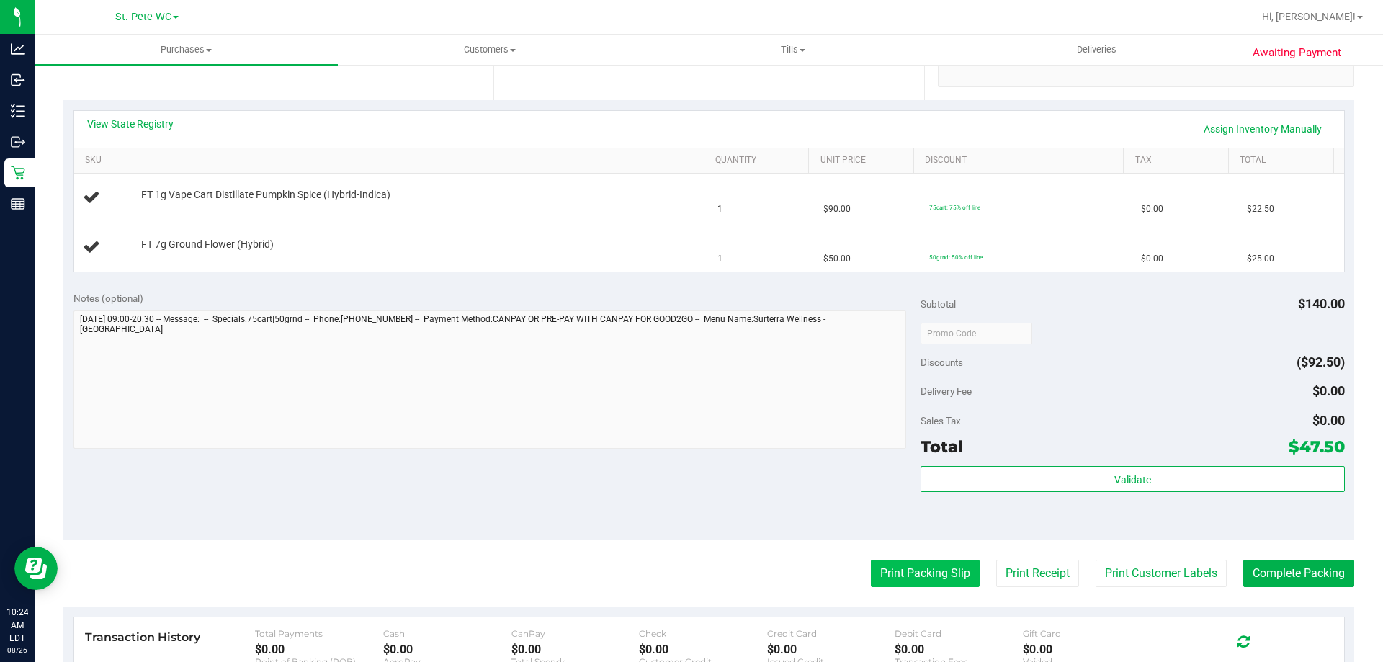
click at [930, 579] on button "Print Packing Slip" at bounding box center [925, 573] width 109 height 27
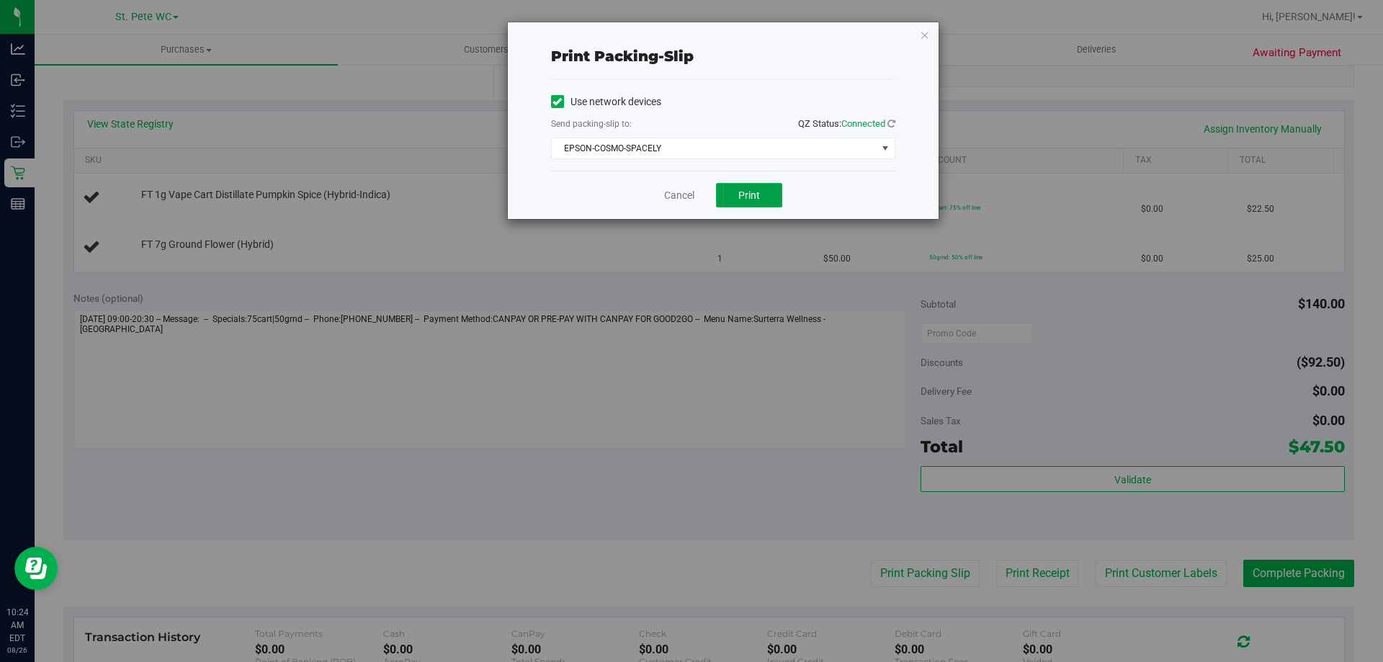
click at [751, 190] on span "Print" at bounding box center [749, 195] width 22 height 12
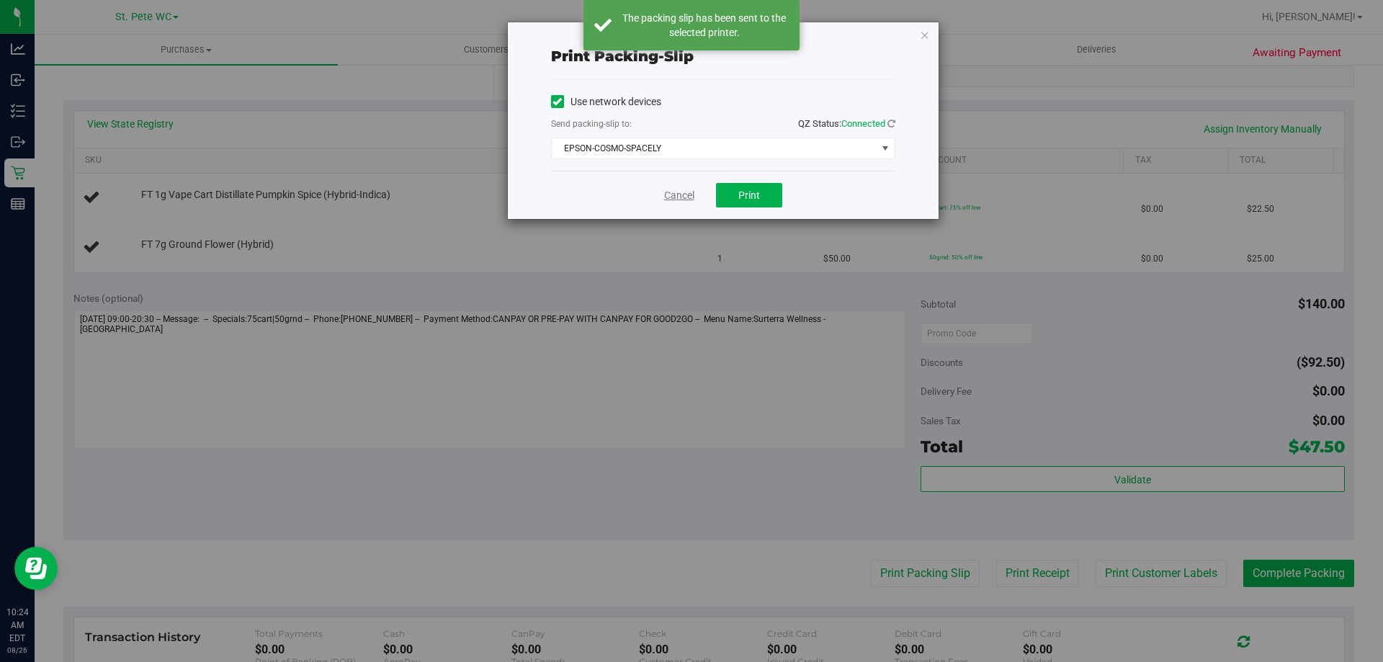
click at [669, 200] on link "Cancel" at bounding box center [679, 195] width 30 height 15
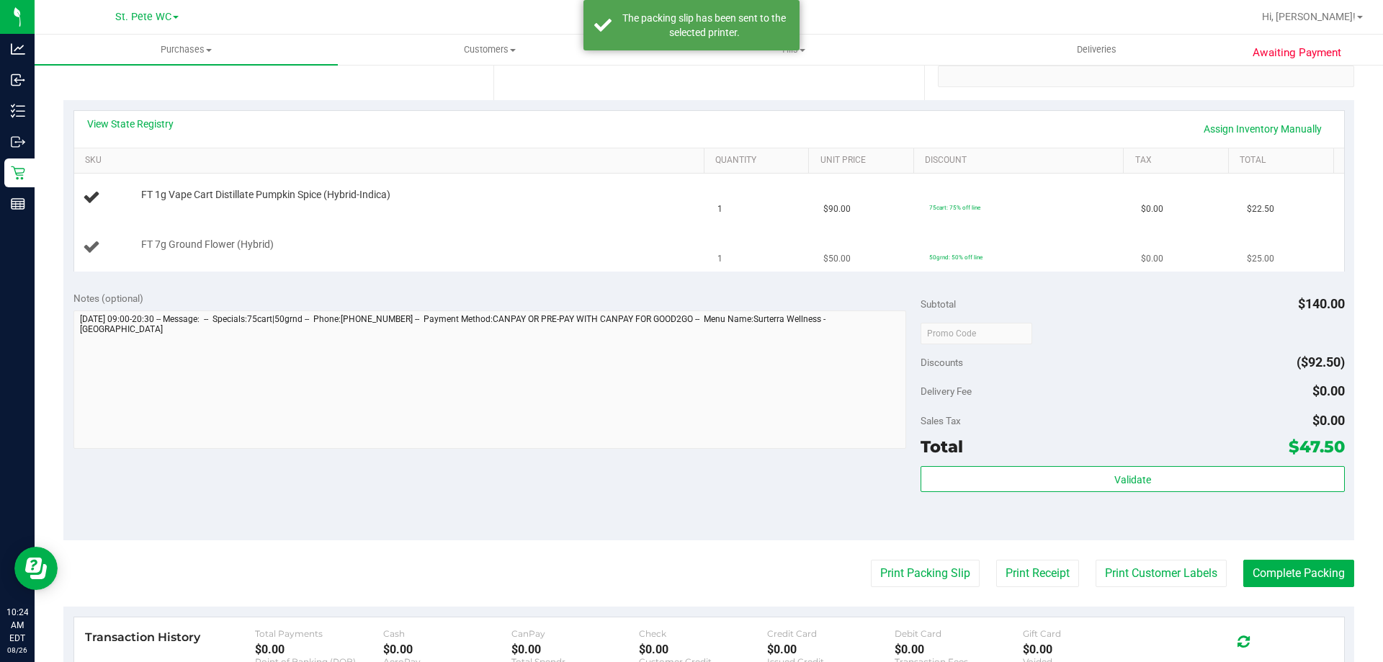
drag, startPoint x: 602, startPoint y: 228, endPoint x: 594, endPoint y: 223, distance: 9.0
click at [599, 227] on td "FT 7g Ground Flower (Hybrid)" at bounding box center [391, 247] width 635 height 48
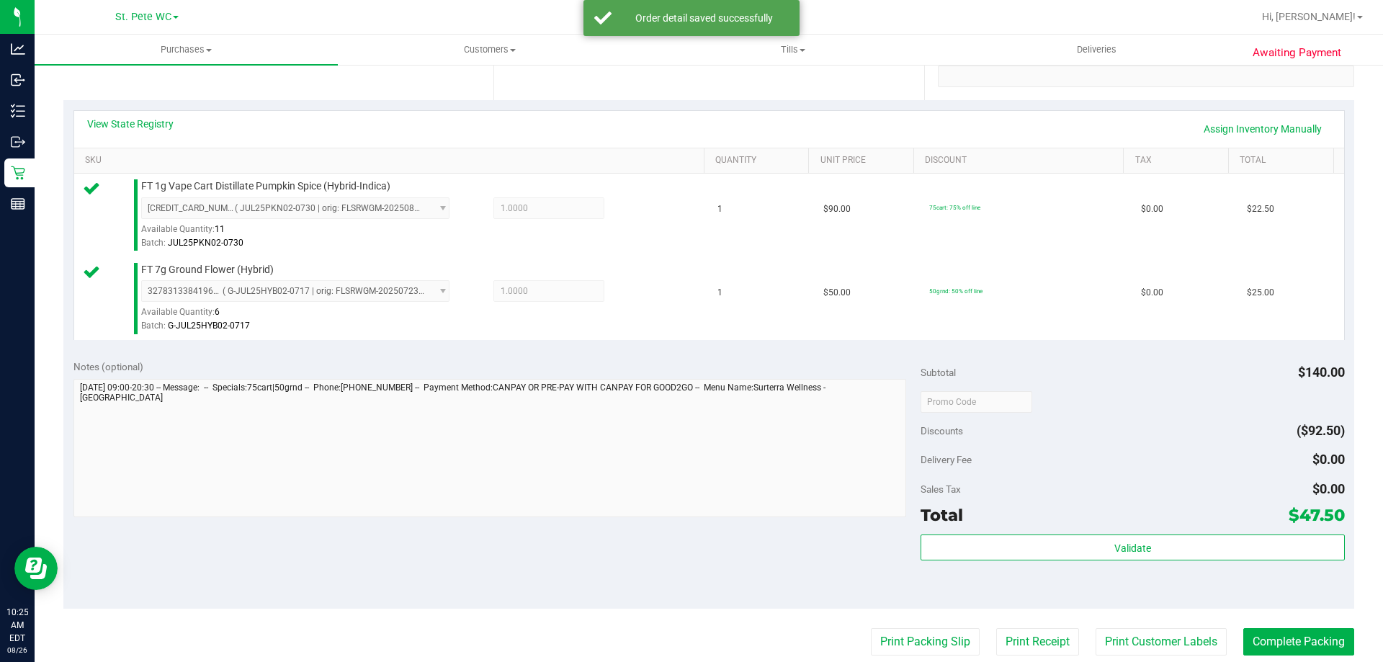
scroll to position [576, 0]
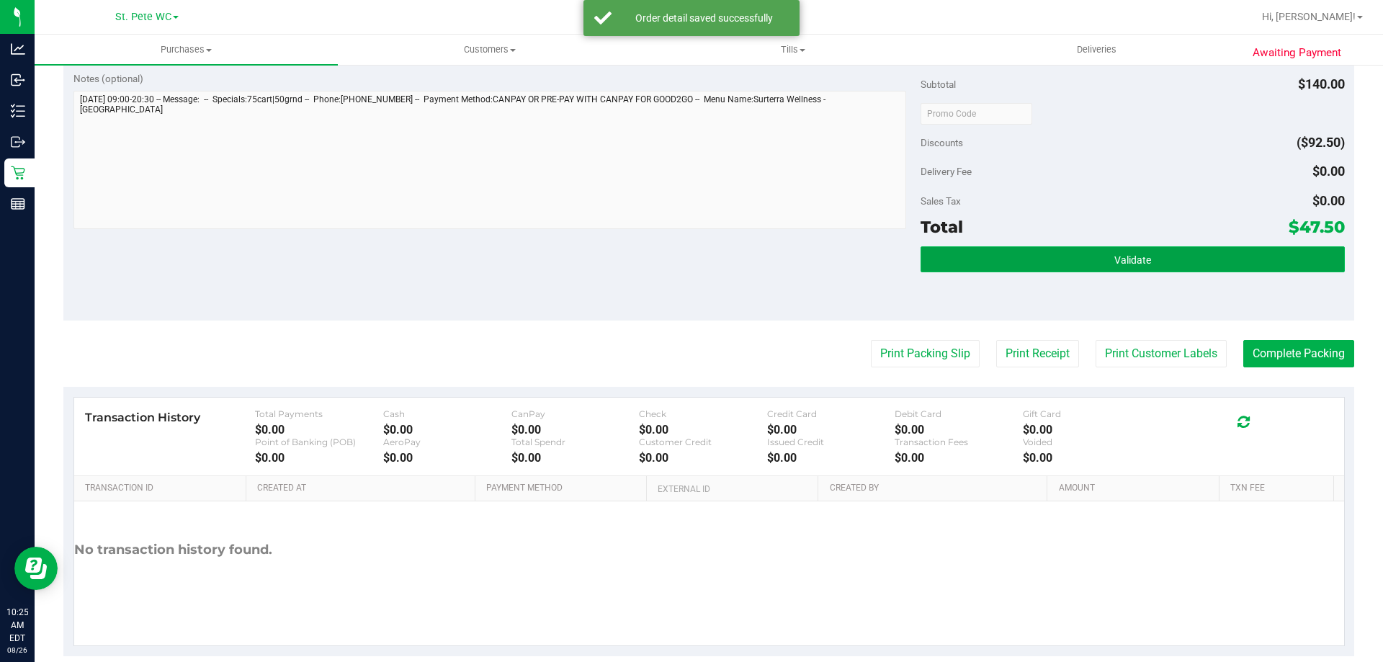
click at [1212, 252] on button "Validate" at bounding box center [1133, 259] width 424 height 26
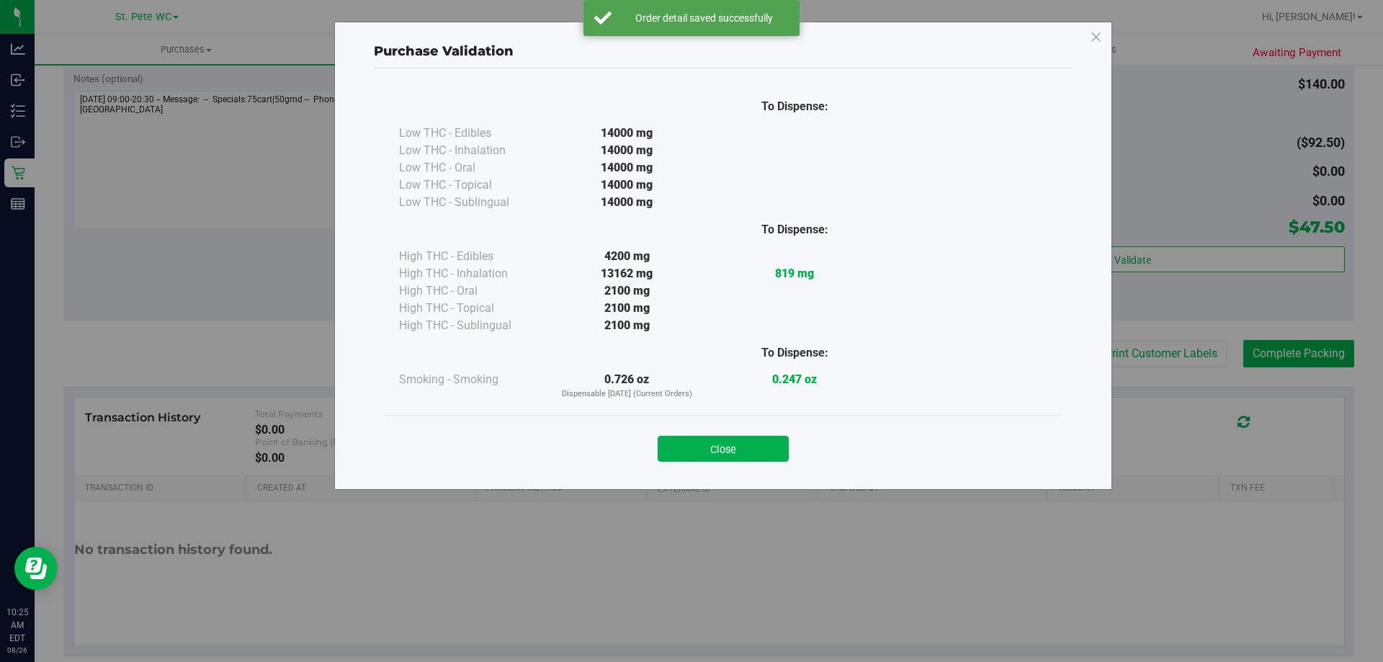
drag, startPoint x: 726, startPoint y: 440, endPoint x: 729, endPoint y: 463, distance: 23.2
click at [727, 441] on button "Close" at bounding box center [723, 449] width 131 height 26
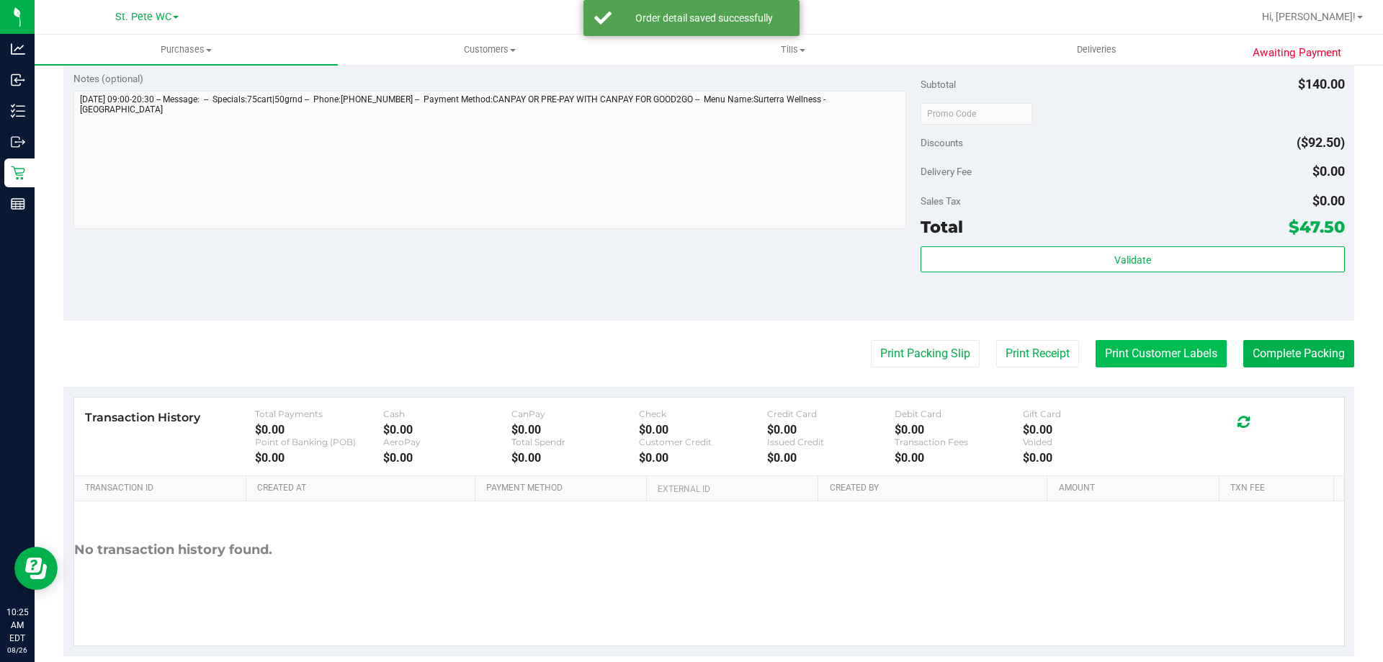
click at [1096, 353] on button "Print Customer Labels" at bounding box center [1161, 353] width 131 height 27
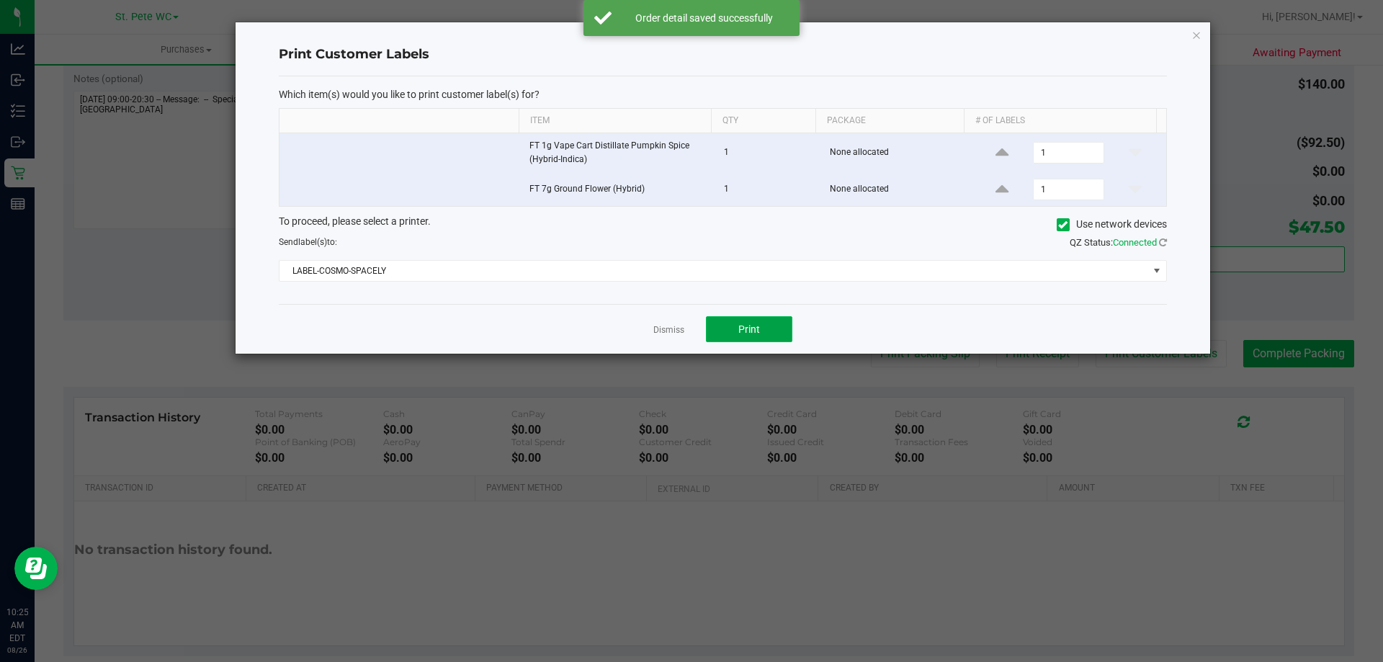
click at [745, 323] on span "Print" at bounding box center [749, 329] width 22 height 12
click at [671, 329] on link "Dismiss" at bounding box center [668, 330] width 31 height 12
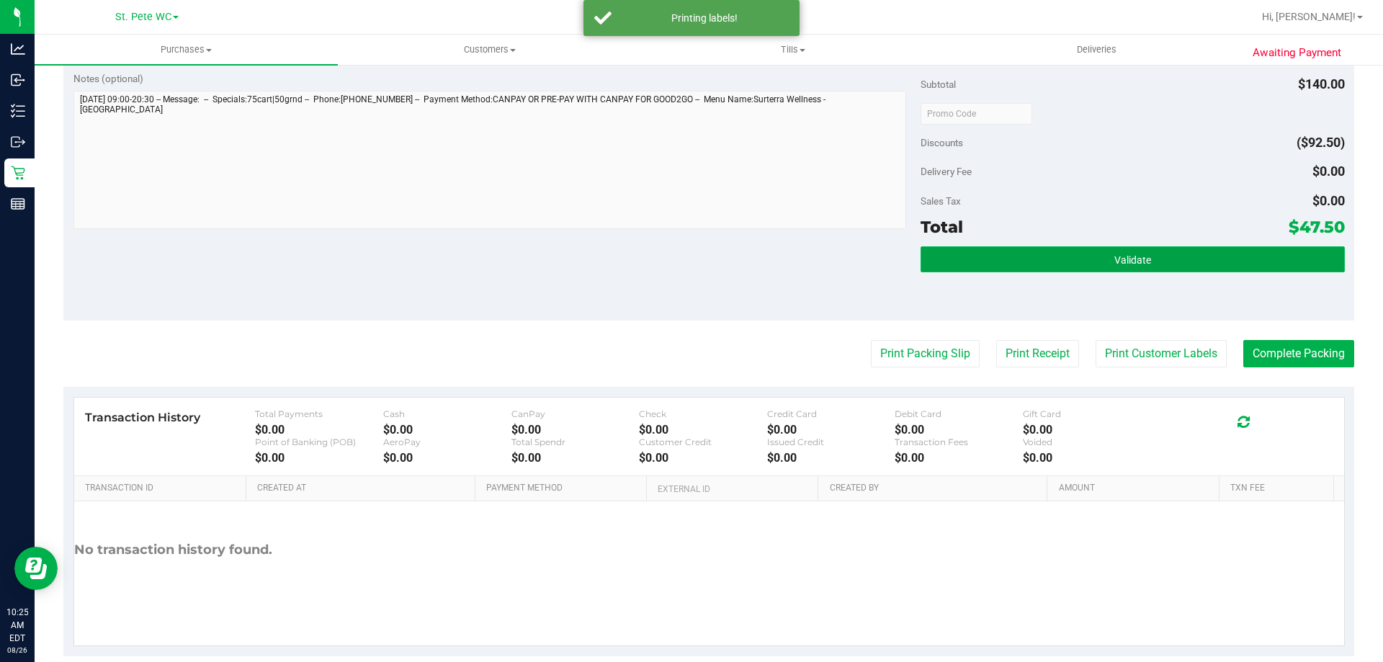
click at [991, 265] on button "Validate" at bounding box center [1133, 259] width 424 height 26
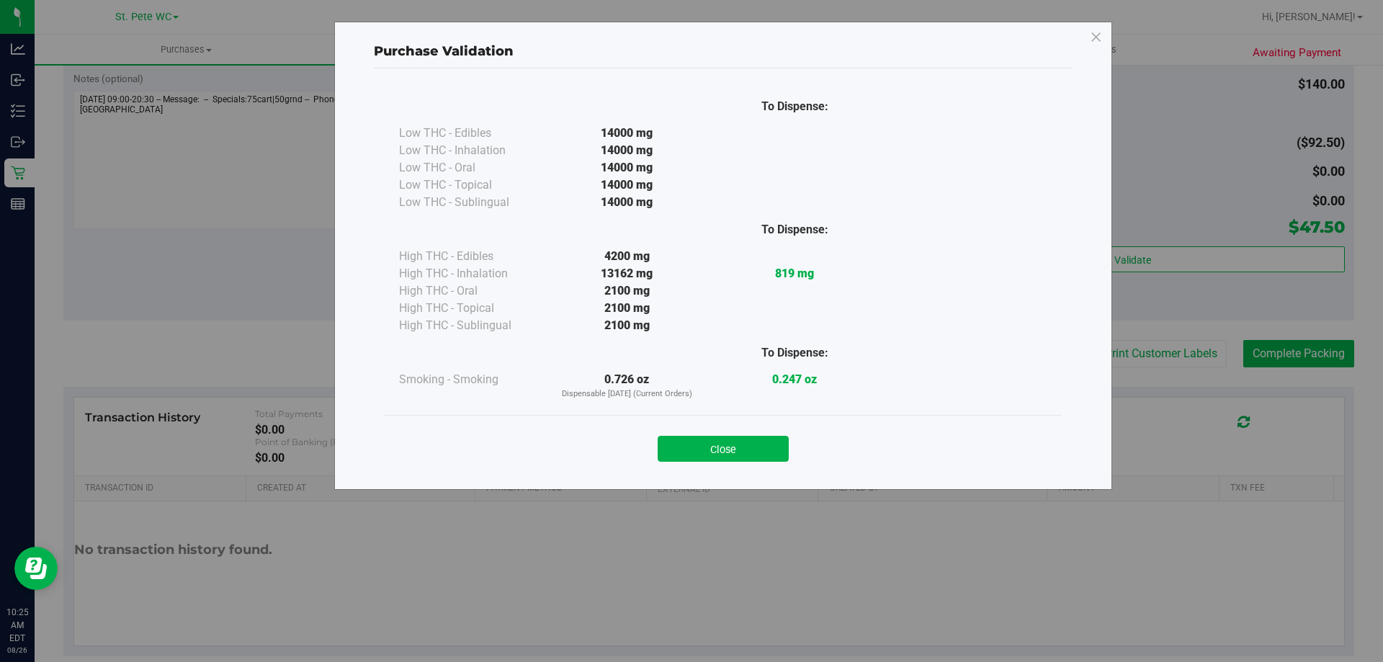
click at [742, 466] on div "Close" at bounding box center [723, 444] width 677 height 58
click at [742, 454] on button "Close" at bounding box center [723, 449] width 131 height 26
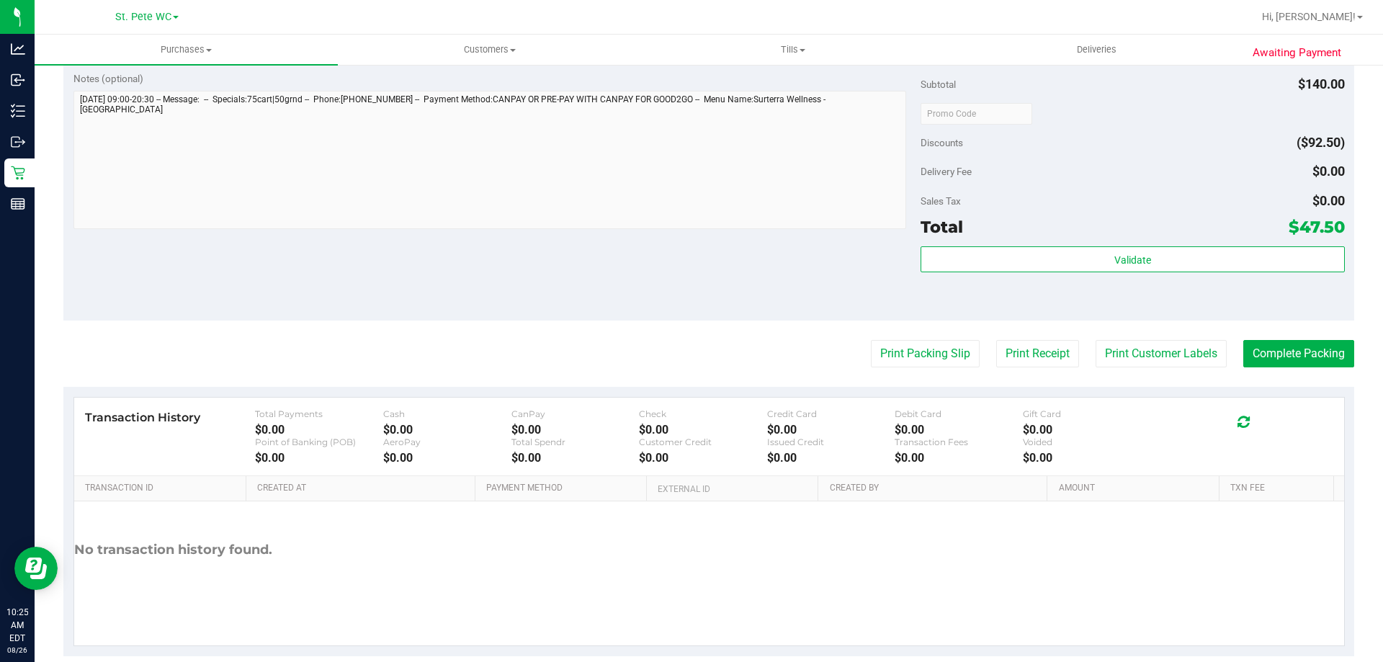
click at [620, 229] on div at bounding box center [489, 162] width 833 height 142
click at [1327, 349] on button "Complete Packing" at bounding box center [1298, 353] width 111 height 27
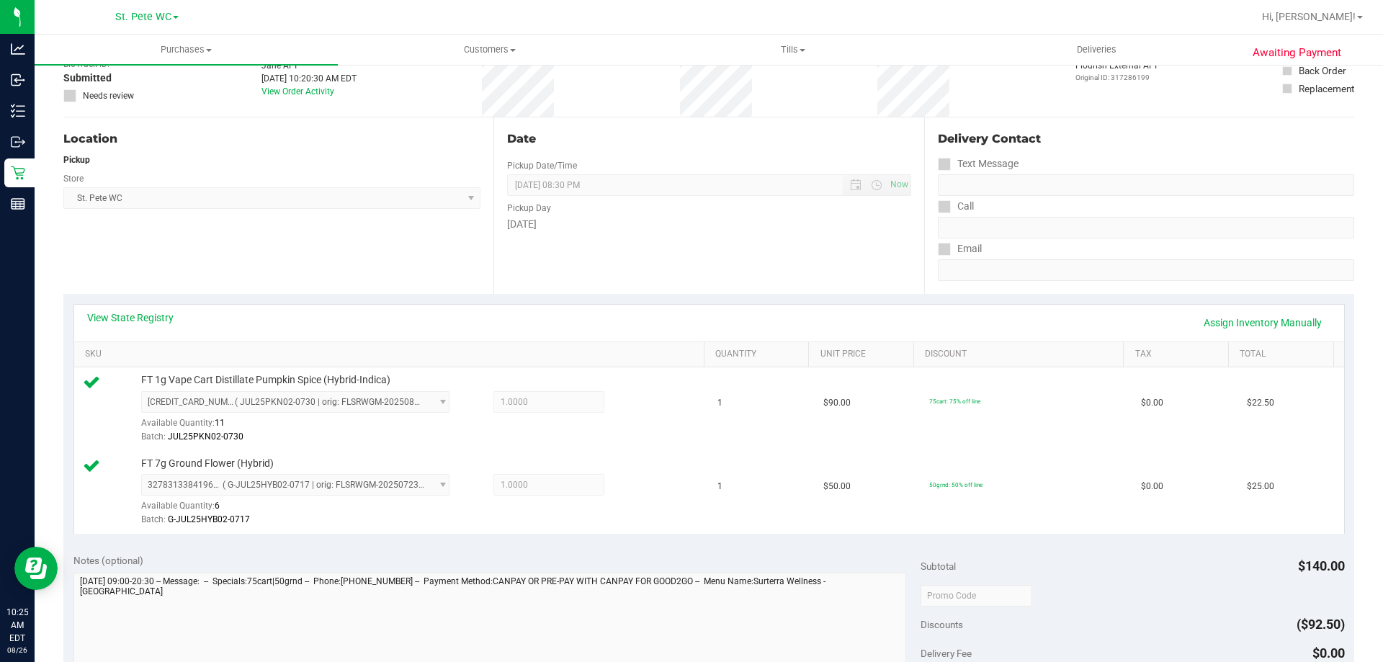
scroll to position [0, 0]
